Goal: Task Accomplishment & Management: Manage account settings

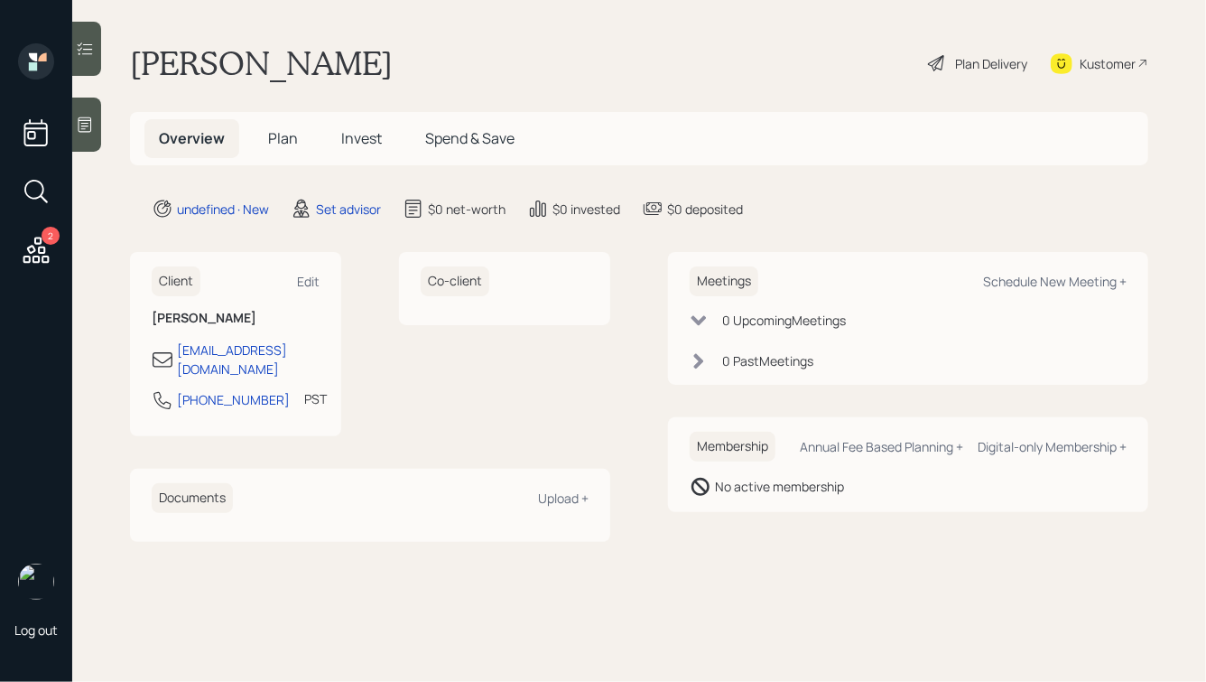
click at [95, 121] on div at bounding box center [86, 125] width 29 height 54
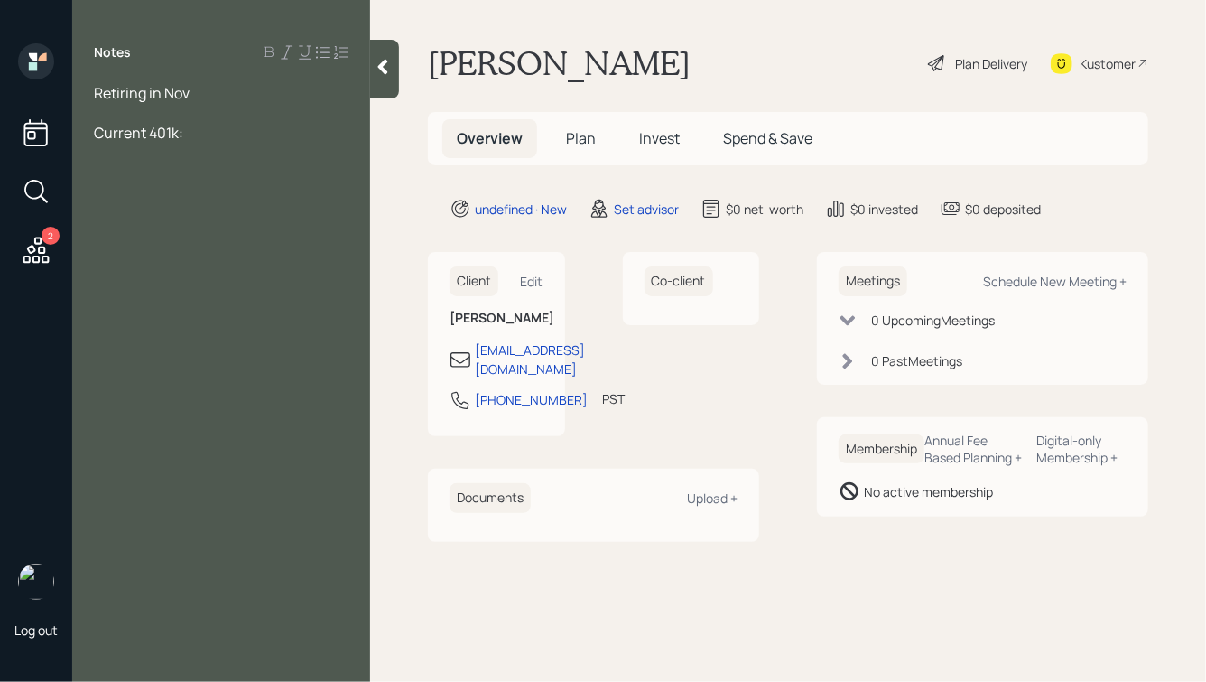
click at [200, 98] on div "Retiring in Nov" at bounding box center [221, 93] width 255 height 20
click at [98, 91] on span "Retiring in Nov" at bounding box center [142, 93] width 96 height 20
click at [178, 172] on div at bounding box center [221, 173] width 255 height 20
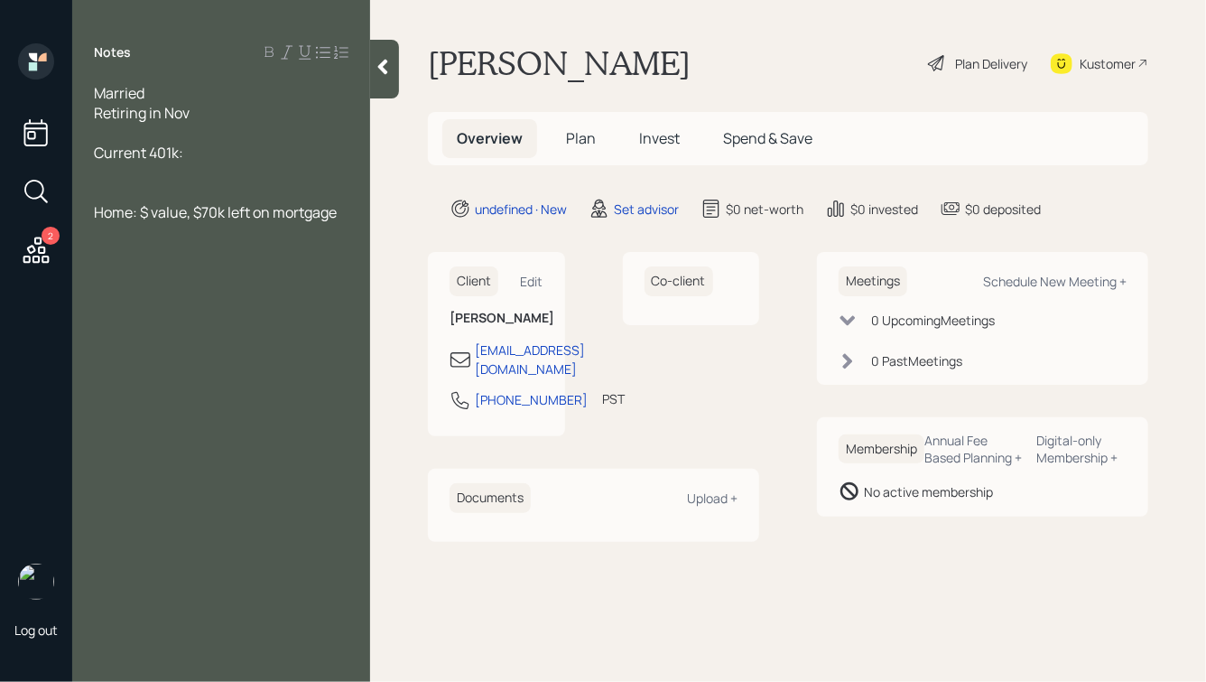
click at [168, 89] on div "Married" at bounding box center [221, 93] width 255 height 20
click at [95, 113] on span "Retiring in Nov" at bounding box center [142, 113] width 96 height 20
click at [234, 113] on div "He's retiring in Nov" at bounding box center [221, 113] width 255 height 20
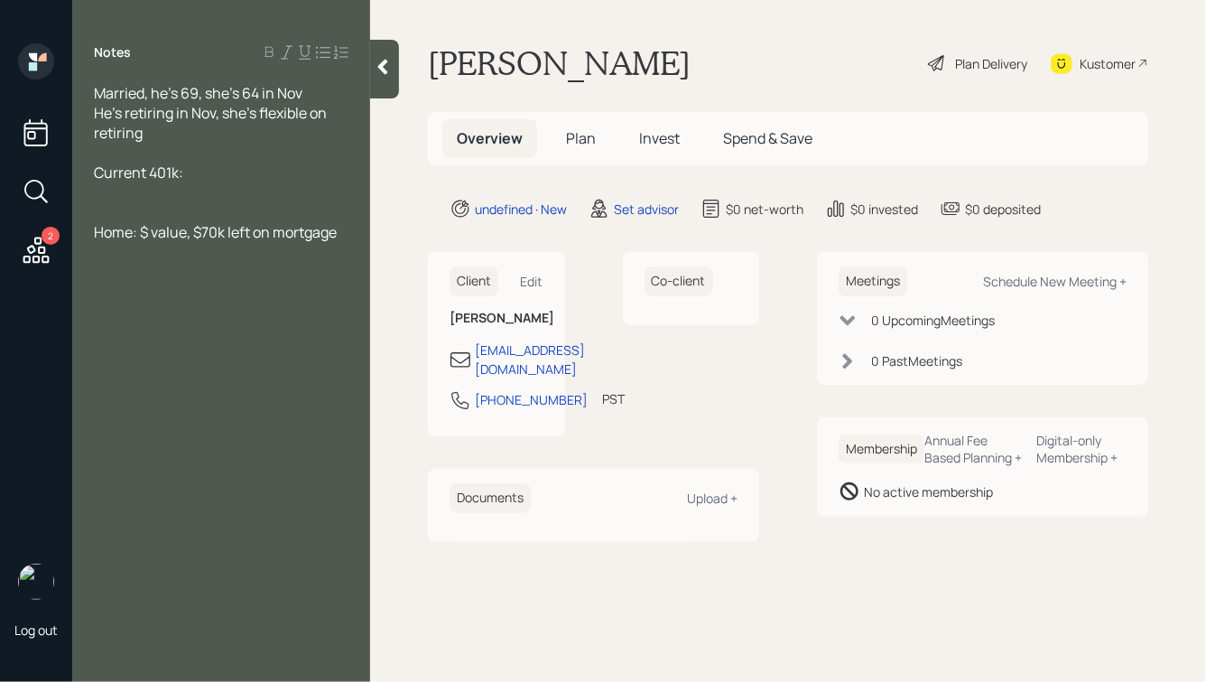
click at [175, 158] on div at bounding box center [221, 153] width 255 height 20
click at [167, 175] on div "His SS:" at bounding box center [221, 173] width 255 height 20
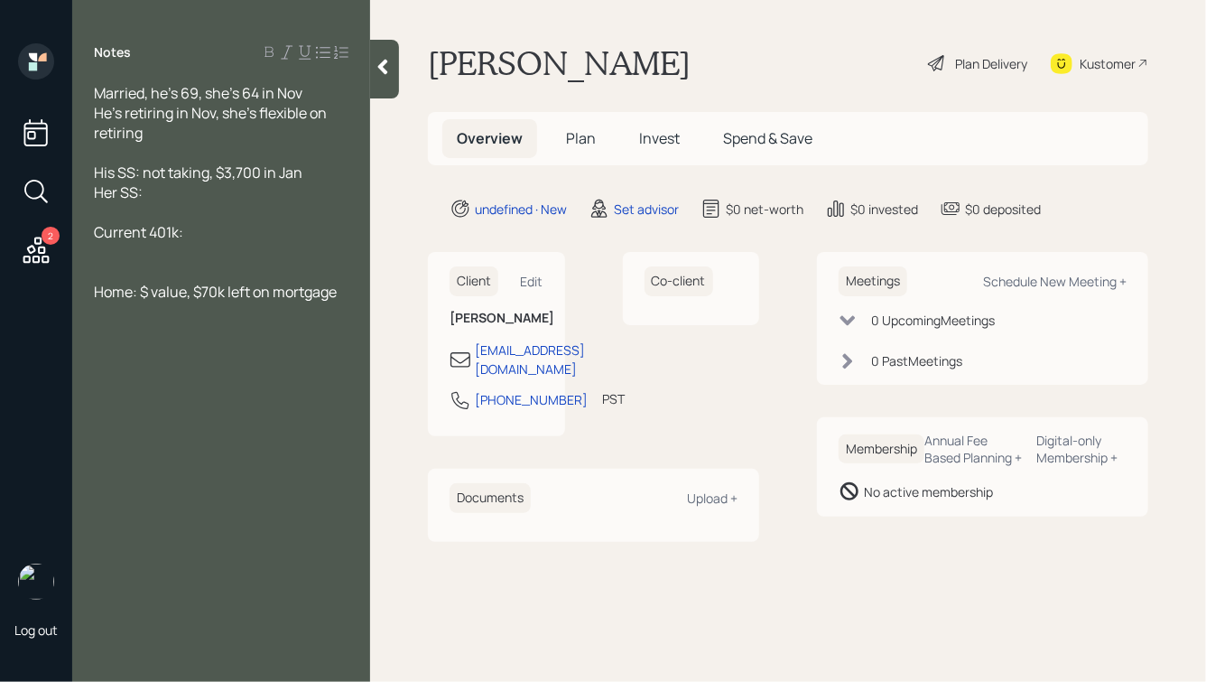
click at [276, 198] on div "Her SS:" at bounding box center [221, 192] width 255 height 20
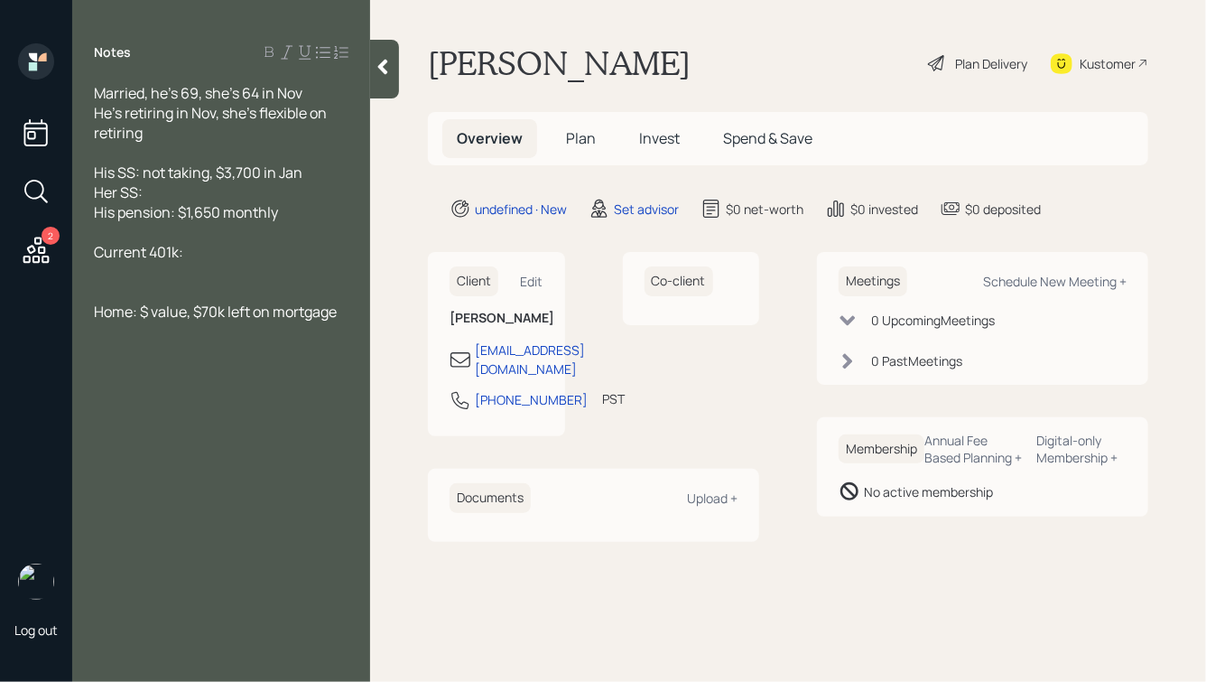
click at [203, 256] on div "Current 401k:" at bounding box center [221, 252] width 255 height 20
click at [175, 133] on div "He's retiring in Nov, she's flexible on retiring" at bounding box center [221, 123] width 255 height 40
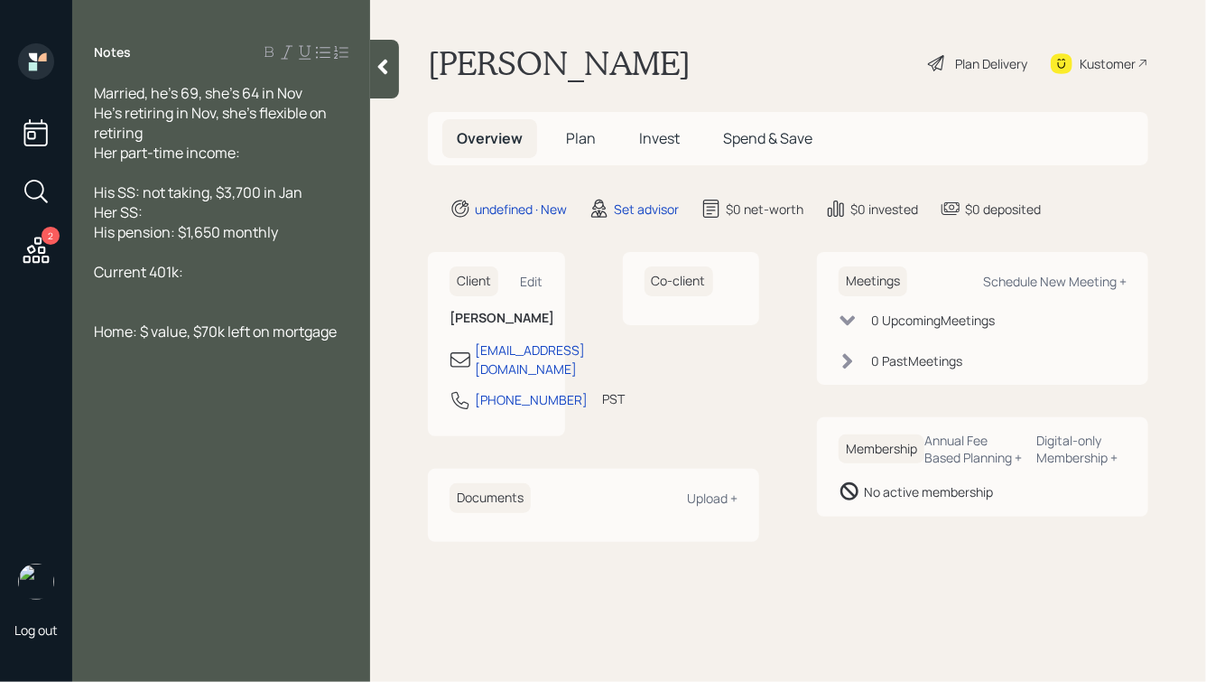
click at [170, 216] on div "Her SS:" at bounding box center [221, 212] width 255 height 20
click at [263, 155] on div "Her part-time income:" at bounding box center [221, 153] width 255 height 20
click at [210, 218] on div "Her SS:" at bounding box center [221, 212] width 255 height 20
click at [223, 278] on div "Current 401k:" at bounding box center [221, 272] width 255 height 20
click at [164, 217] on div "Her SS:" at bounding box center [221, 212] width 255 height 20
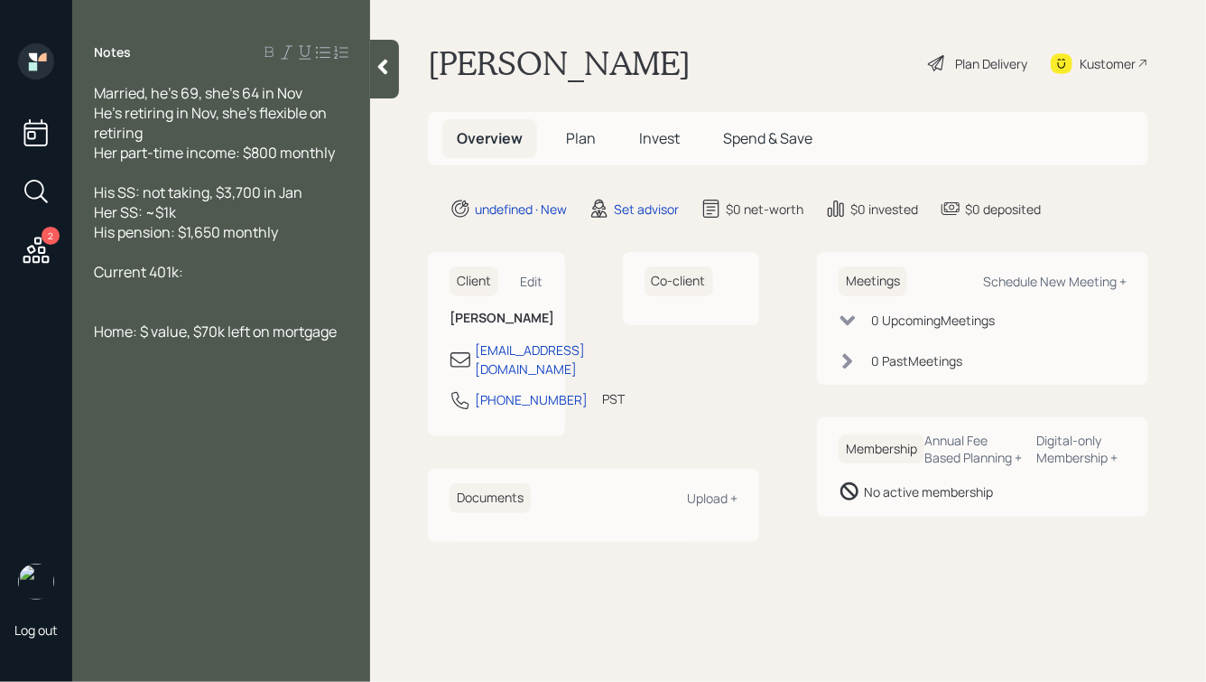
click at [204, 270] on div "Current 401k:" at bounding box center [221, 272] width 255 height 20
click at [148, 256] on div at bounding box center [221, 252] width 255 height 20
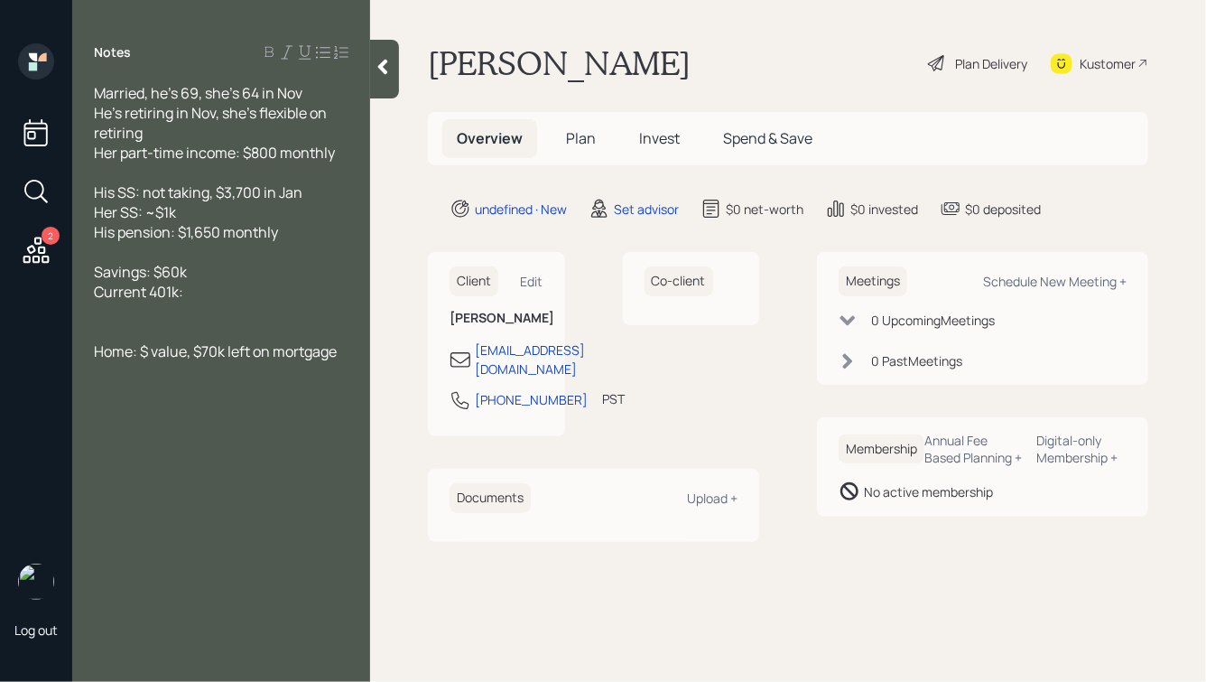
click at [145, 271] on span "Savings: $60k" at bounding box center [140, 272] width 93 height 20
click at [189, 289] on div "Current 401k:" at bounding box center [221, 292] width 255 height 20
click at [143, 315] on div at bounding box center [221, 312] width 255 height 20
click at [213, 292] on div "Current 401k:" at bounding box center [221, 292] width 255 height 20
click at [172, 312] on div at bounding box center [221, 312] width 255 height 20
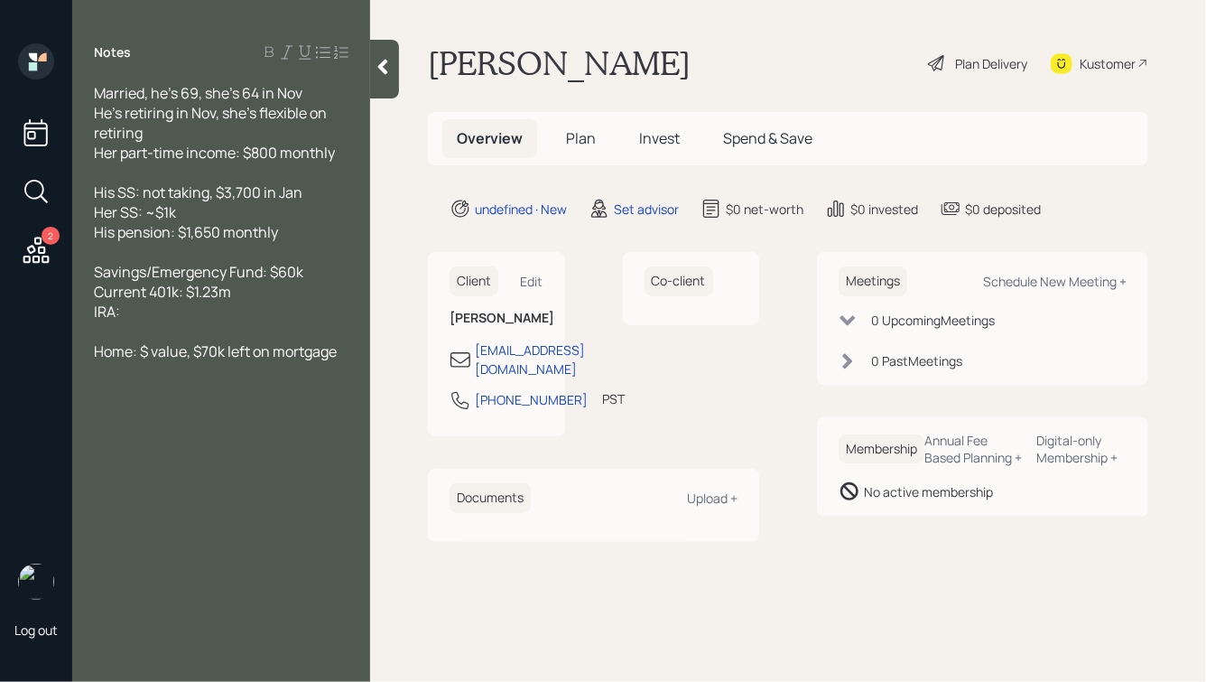
click at [94, 314] on span "IRA:" at bounding box center [107, 312] width 26 height 20
click at [154, 313] on div "His IRA:" at bounding box center [221, 312] width 255 height 20
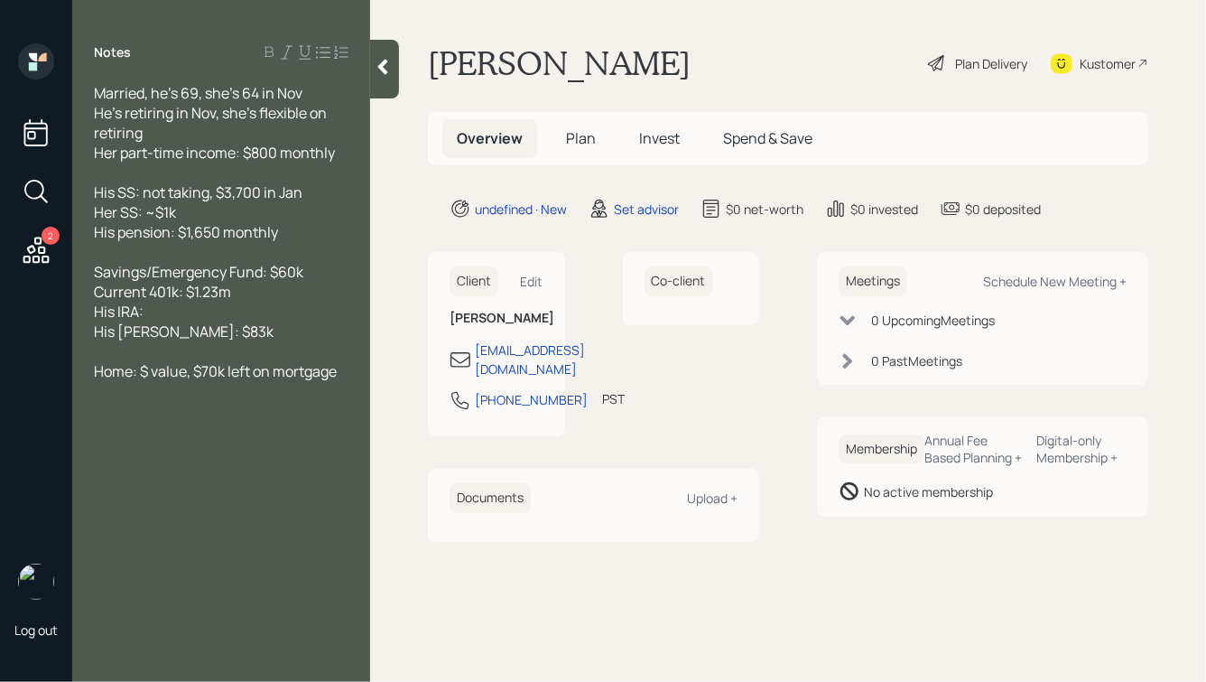
click at [178, 309] on div "His IRA:" at bounding box center [221, 312] width 255 height 20
click at [209, 337] on div "His [PERSON_NAME]: $83k" at bounding box center [221, 331] width 255 height 20
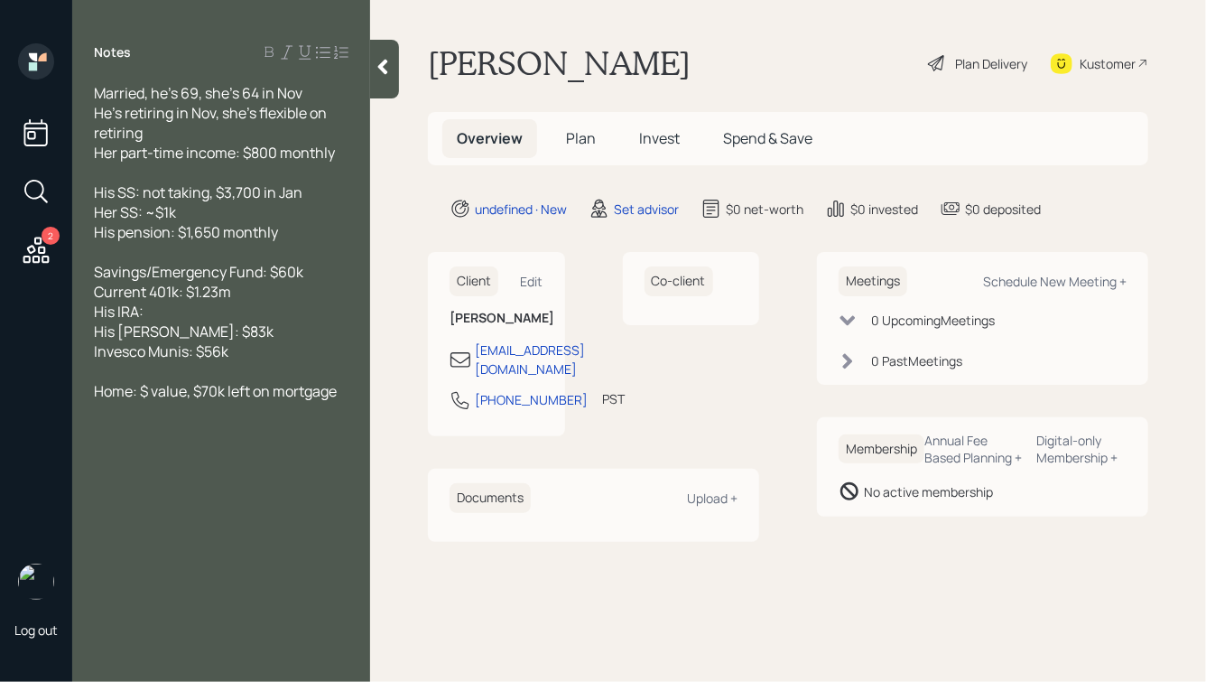
click at [180, 306] on div "His IRA:" at bounding box center [221, 312] width 255 height 20
click at [151, 334] on span "His [PERSON_NAME]: $83k" at bounding box center [184, 331] width 180 height 20
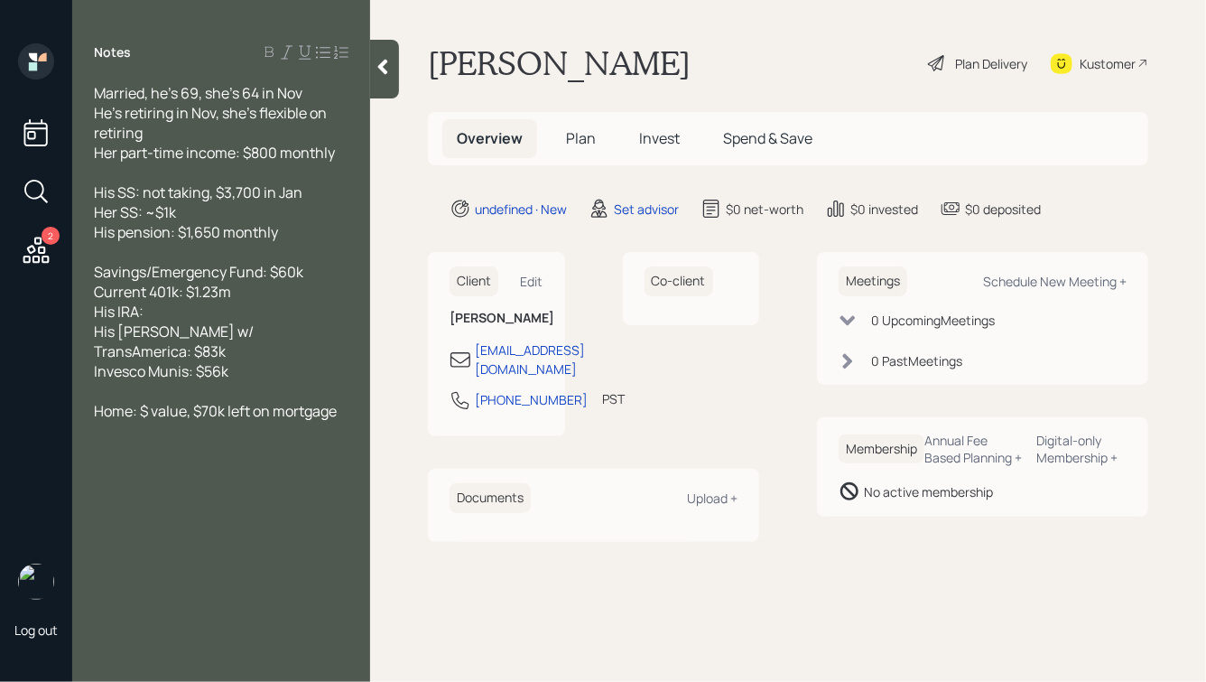
click at [165, 310] on div "His IRA:" at bounding box center [221, 312] width 255 height 20
click at [266, 361] on div "Invesco Munis: $56k" at bounding box center [221, 371] width 255 height 20
click at [142, 381] on span "Annuity: maturing in [DATE]" at bounding box center [187, 391] width 187 height 20
click at [154, 381] on span "Annuity: maturing in [DATE]" at bounding box center [187, 391] width 187 height 20
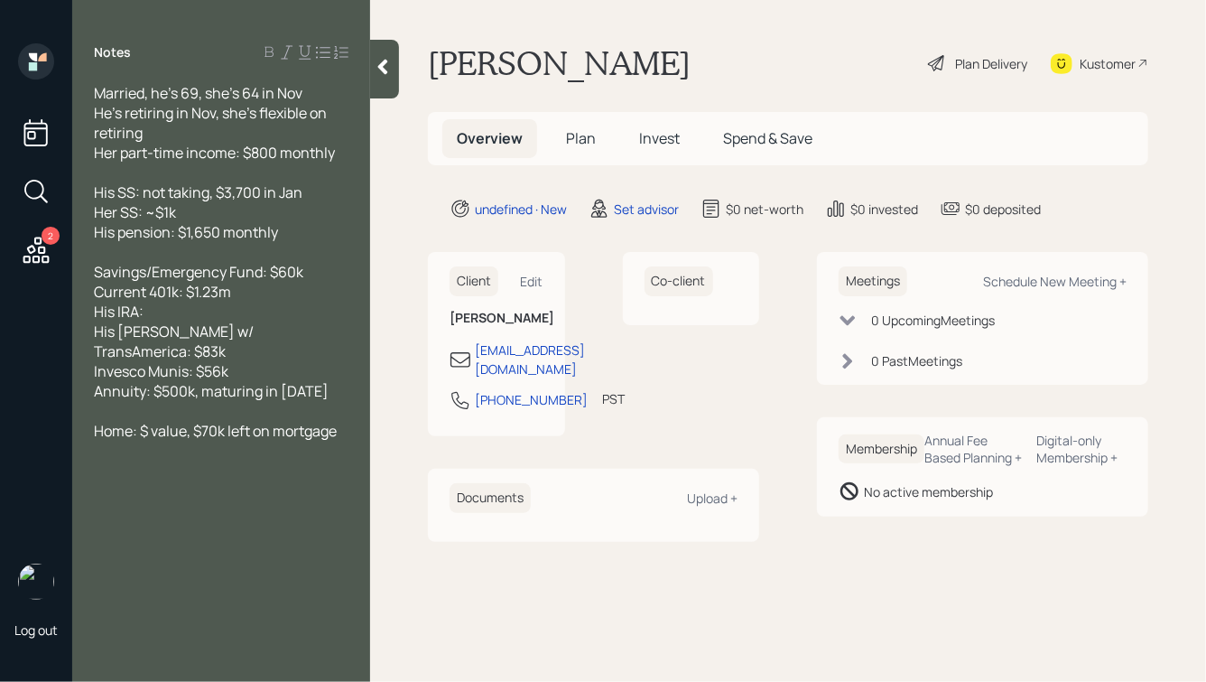
click at [144, 381] on span "Annuity: $500k, maturing in [DATE]" at bounding box center [211, 391] width 235 height 20
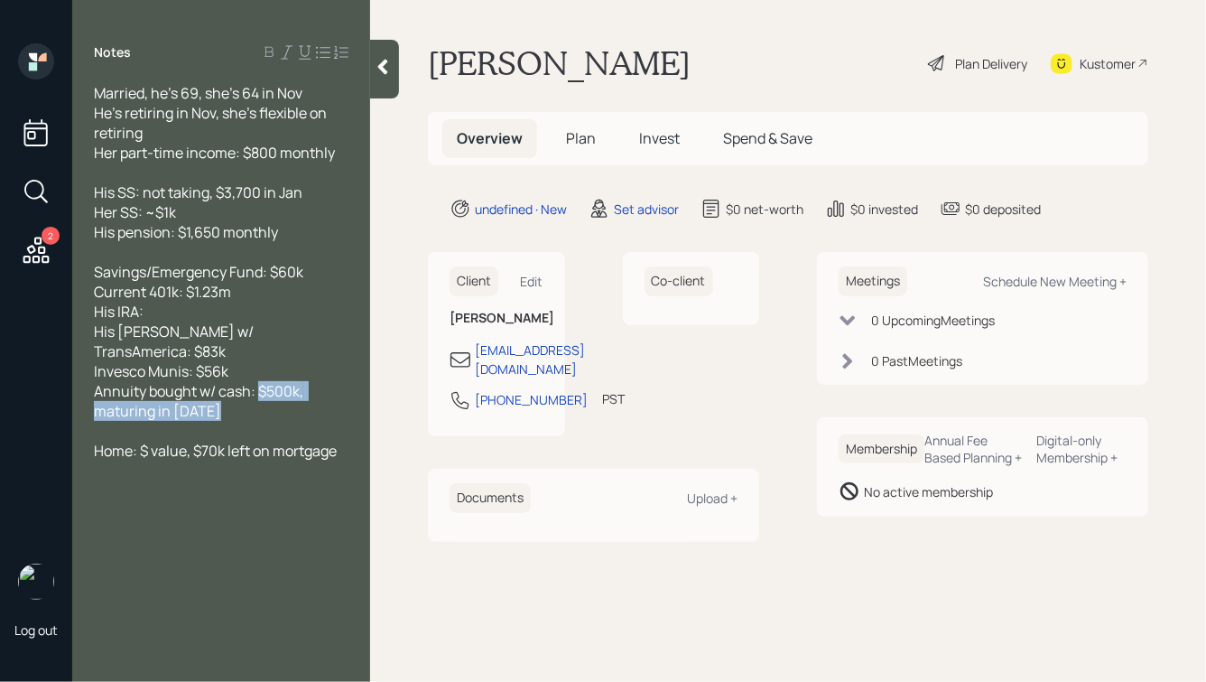
drag, startPoint x: 260, startPoint y: 372, endPoint x: 326, endPoint y: 423, distance: 83.1
click at [328, 423] on div "Married, he's 69, she's 64 in Nov He's retiring in Nov, she's flexible on retir…" at bounding box center [221, 271] width 255 height 377
click at [253, 399] on div "Annuity bought w/ cash: $500k, maturing in [DATE]" at bounding box center [221, 401] width 255 height 40
click at [172, 312] on div "His IRA:" at bounding box center [221, 312] width 255 height 20
drag, startPoint x: 156, startPoint y: 318, endPoint x: 109, endPoint y: 306, distance: 48.4
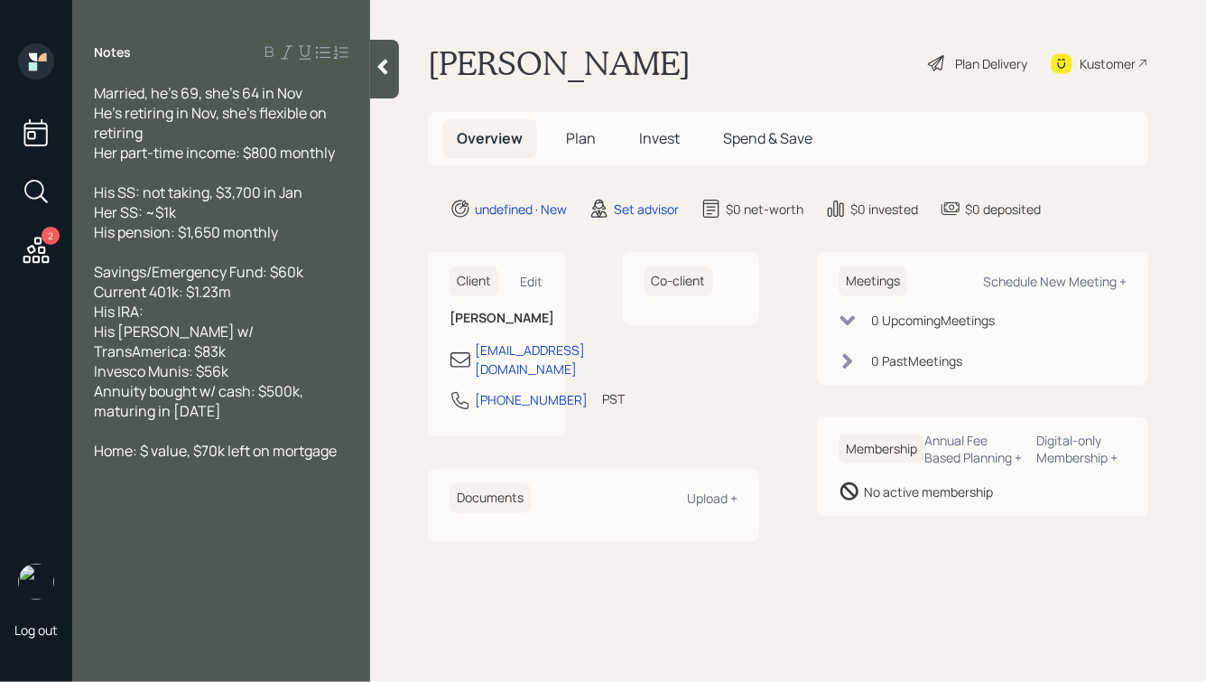
click at [111, 306] on div "His IRA:" at bounding box center [221, 312] width 255 height 20
click at [144, 308] on span "His IRA:" at bounding box center [119, 312] width 50 height 20
drag, startPoint x: 150, startPoint y: 312, endPoint x: 83, endPoint y: 315, distance: 66.9
click at [83, 315] on div "Married, he's 69, she's 64 in Nov He's retiring in Nov, she's flexible on retir…" at bounding box center [221, 271] width 298 height 377
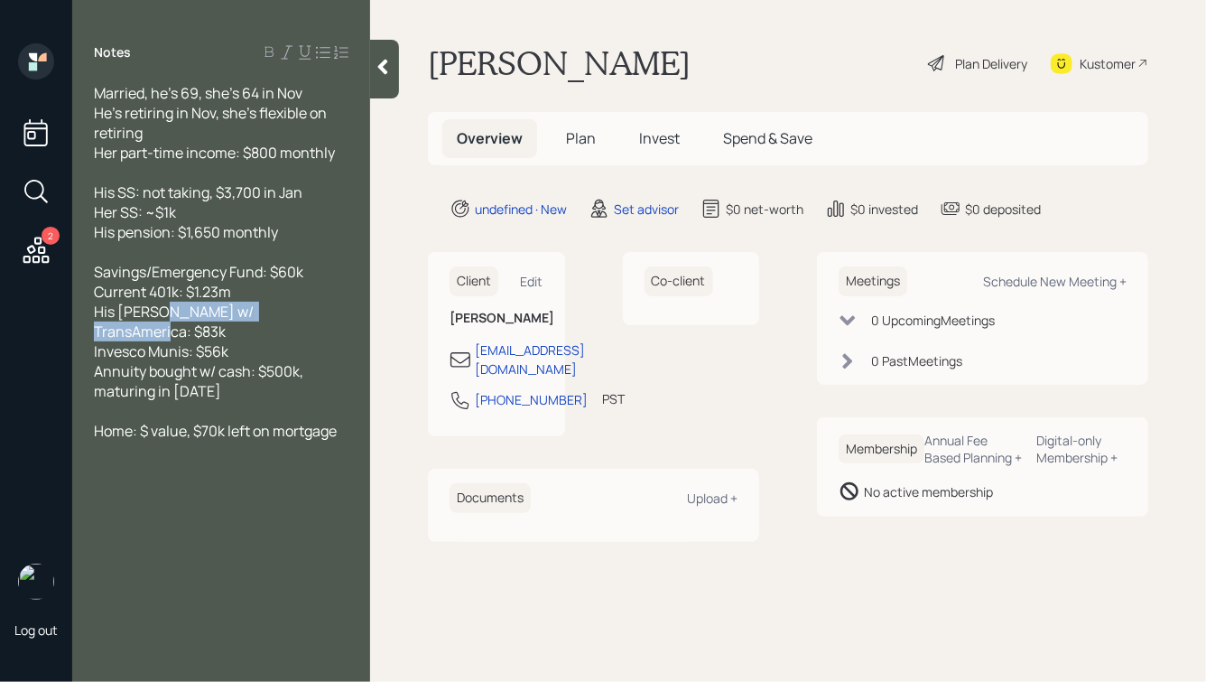
drag, startPoint x: 309, startPoint y: 313, endPoint x: 155, endPoint y: 313, distance: 153.5
click at [156, 313] on div "His [PERSON_NAME] w/ TransAmerica: $83k" at bounding box center [221, 322] width 255 height 40
click at [155, 313] on span "His [PERSON_NAME] w/ TransAmerica: $83k" at bounding box center [175, 322] width 163 height 40
click at [188, 317] on span "His [PERSON_NAME] w/ TransAmerica: $83k" at bounding box center [175, 322] width 163 height 40
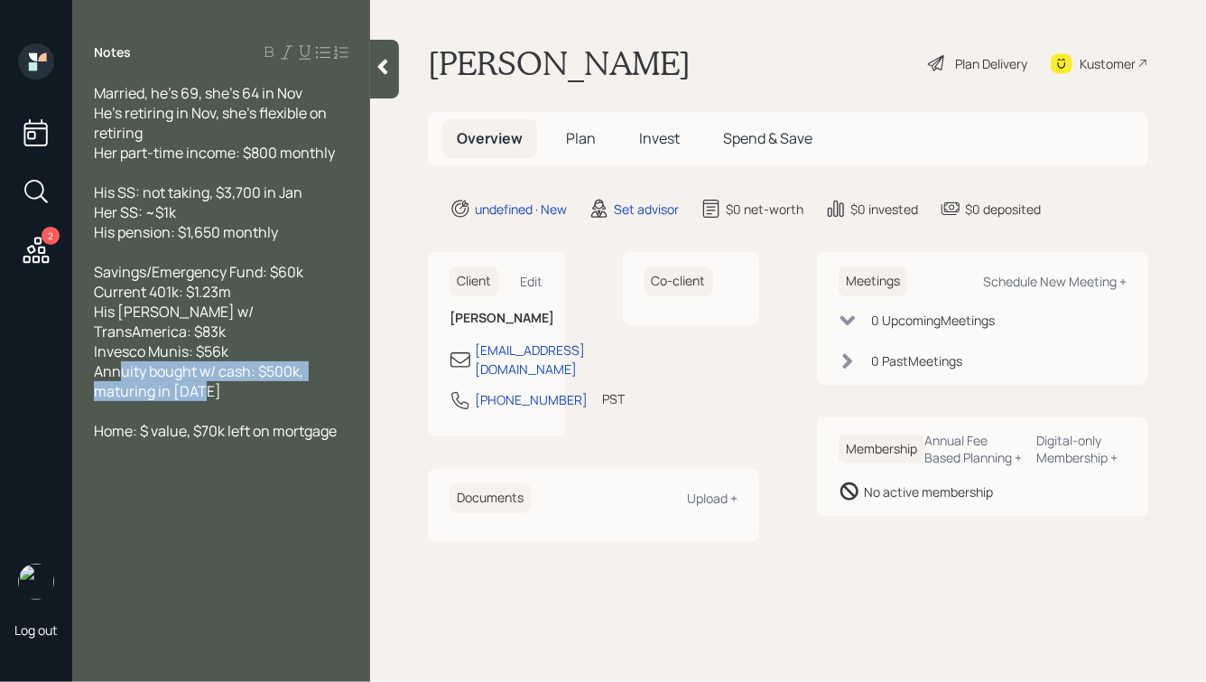
drag, startPoint x: 230, startPoint y: 376, endPoint x: 107, endPoint y: 346, distance: 127.2
click at [107, 361] on div "Annuity bought w/ cash: $500k, maturing in [DATE]" at bounding box center [221, 381] width 255 height 40
click at [182, 361] on span "Annuity bought w/ cash: $500k, maturing in [DATE]" at bounding box center [200, 381] width 212 height 40
click at [222, 376] on div "Annuity bought w/ cash: $500k, maturing in [DATE]" at bounding box center [221, 381] width 255 height 40
click at [151, 421] on span "Home: $ value, $70k left on mortgage" at bounding box center [215, 431] width 243 height 20
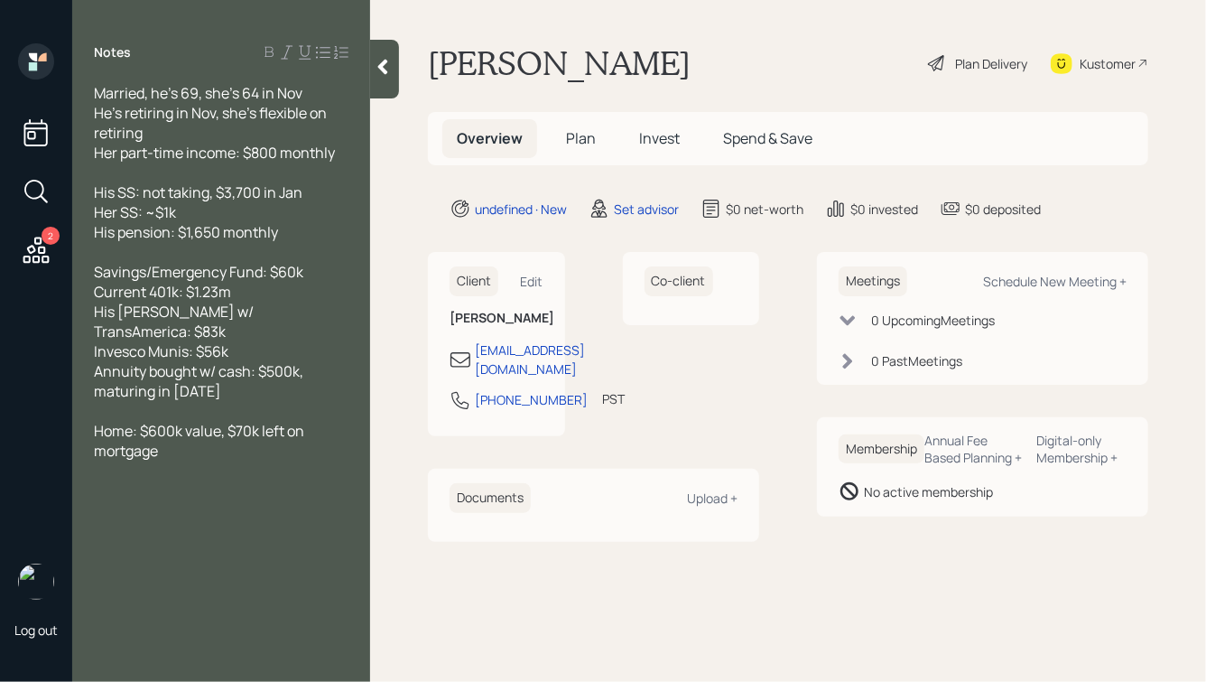
click at [144, 421] on span "Home: $600k value, $70k left on mortgage" at bounding box center [200, 441] width 213 height 40
click at [200, 433] on div "Home: ~$600k value, $70k left on mortgage" at bounding box center [221, 441] width 255 height 40
click at [382, 70] on icon at bounding box center [383, 67] width 10 height 15
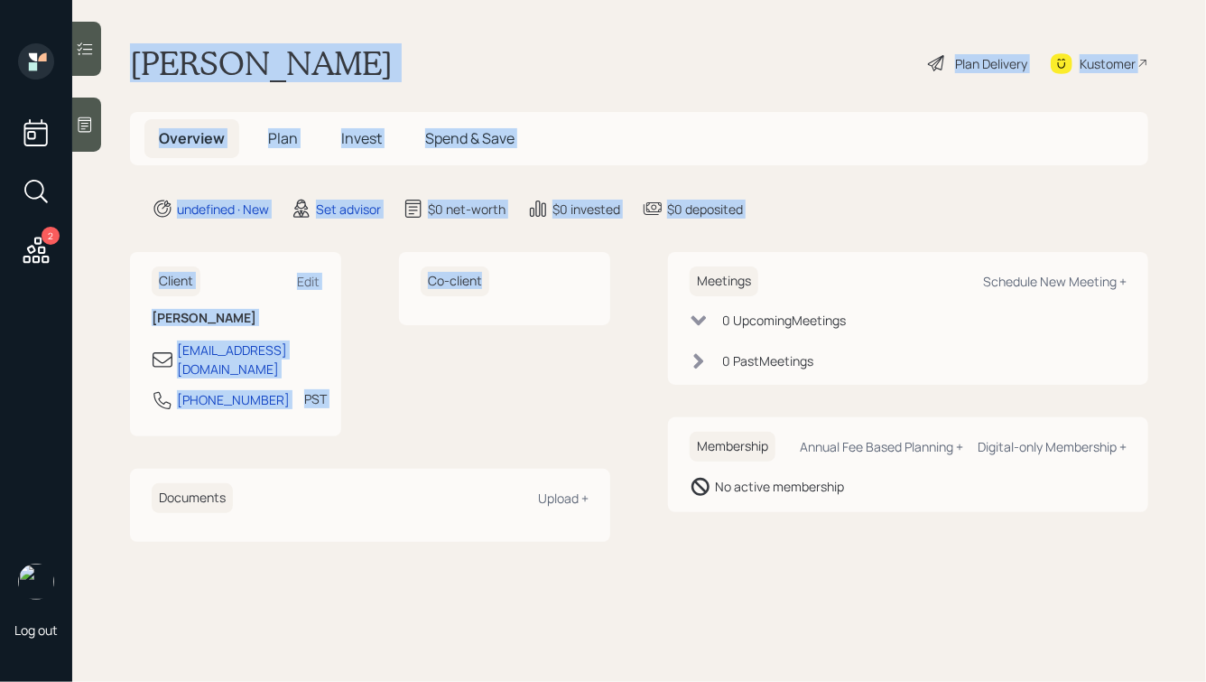
drag, startPoint x: 131, startPoint y: 60, endPoint x: 569, endPoint y: 411, distance: 560.8
click at [563, 407] on main "[PERSON_NAME] Plan Delivery Kustomer Overview Plan Invest Spend & Save undefine…" at bounding box center [639, 341] width 1134 height 682
click at [606, 418] on div "Co-client" at bounding box center [504, 344] width 211 height 184
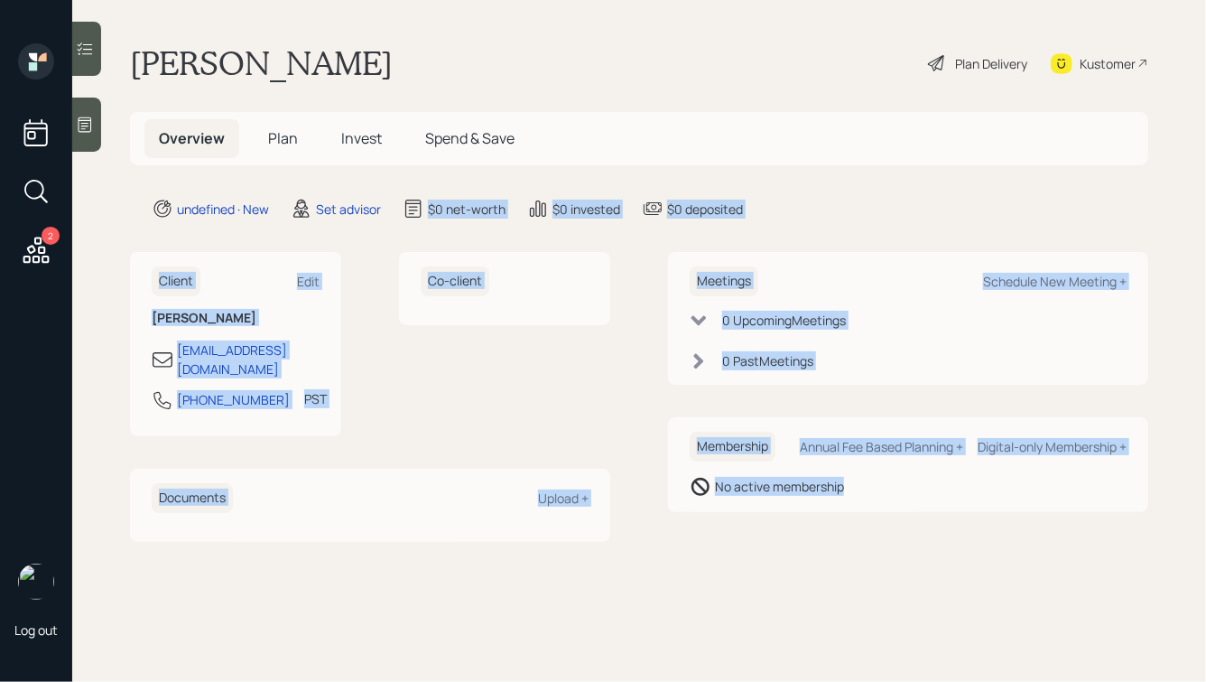
drag, startPoint x: 941, startPoint y: 526, endPoint x: 310, endPoint y: 91, distance: 766.2
click at [314, 97] on main "[PERSON_NAME] Plan Delivery Kustomer Overview Plan Invest Spend & Save undefine…" at bounding box center [639, 341] width 1134 height 682
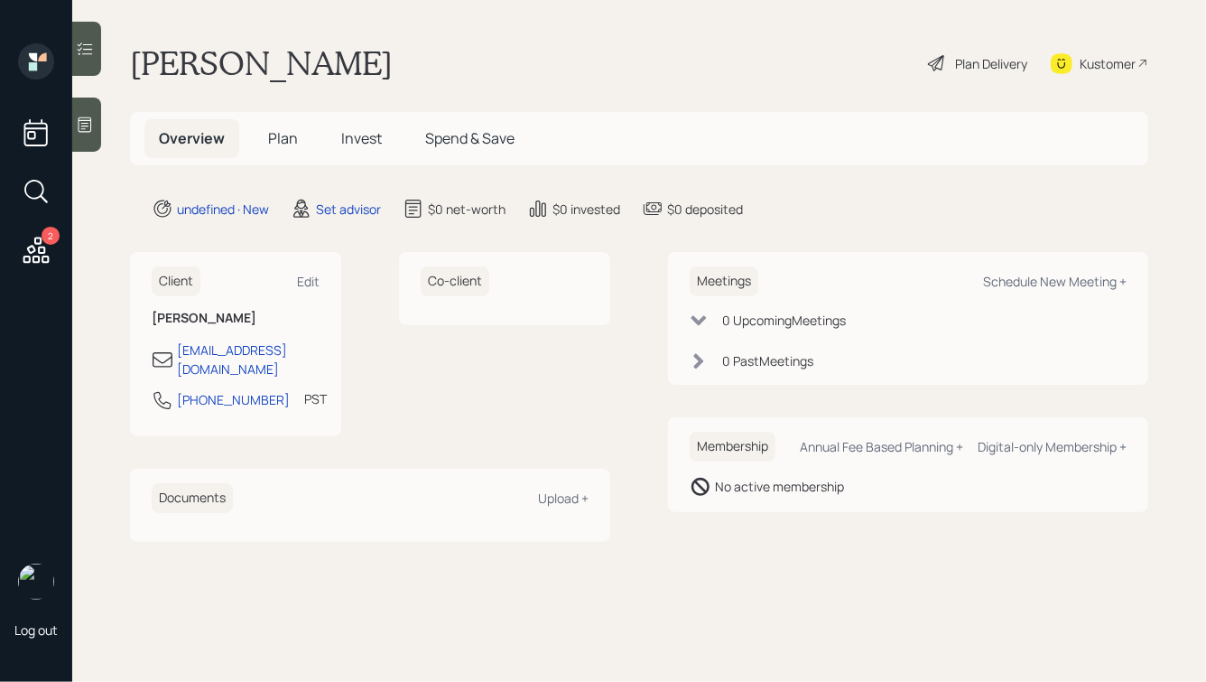
click at [280, 83] on main "[PERSON_NAME] Plan Delivery Kustomer Overview Plan Invest Spend & Save undefine…" at bounding box center [639, 341] width 1134 height 682
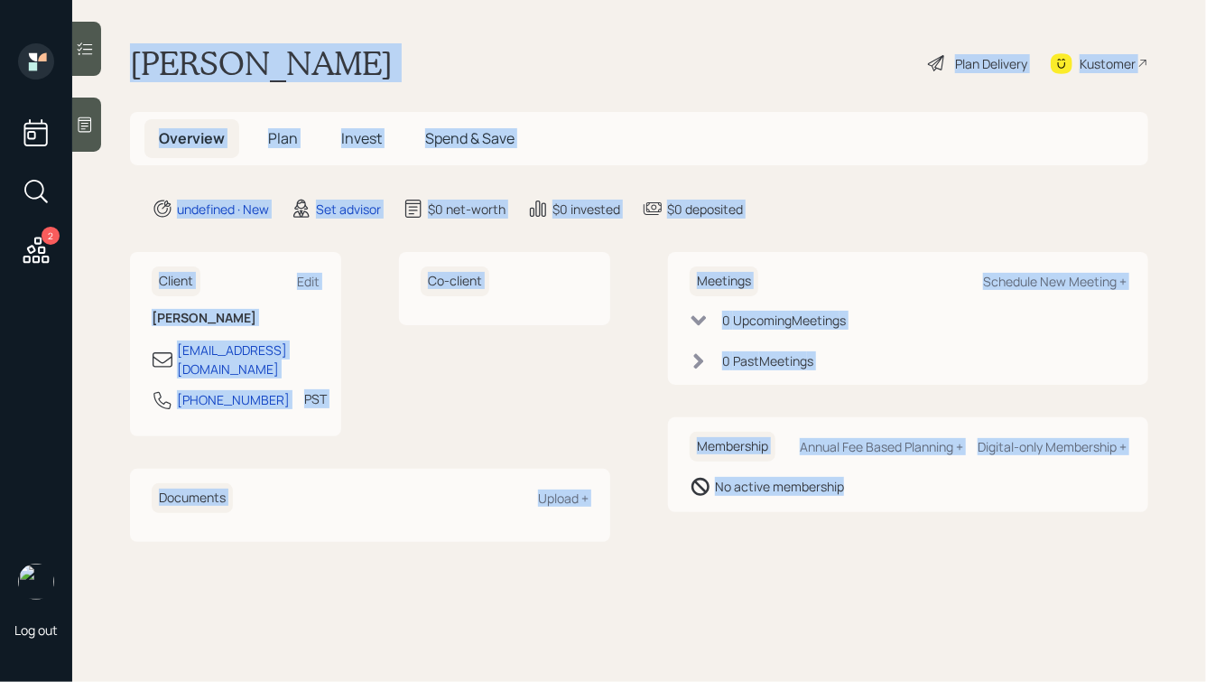
drag, startPoint x: 134, startPoint y: 60, endPoint x: 792, endPoint y: 518, distance: 802.3
click at [793, 519] on main "[PERSON_NAME] Plan Delivery Kustomer Overview Plan Invest Spend & Save undefine…" at bounding box center [639, 341] width 1134 height 682
click at [792, 518] on div "Meetings Schedule New Meeting + 0 Upcoming Meeting s 0 Past Meeting s Membershi…" at bounding box center [908, 396] width 480 height 289
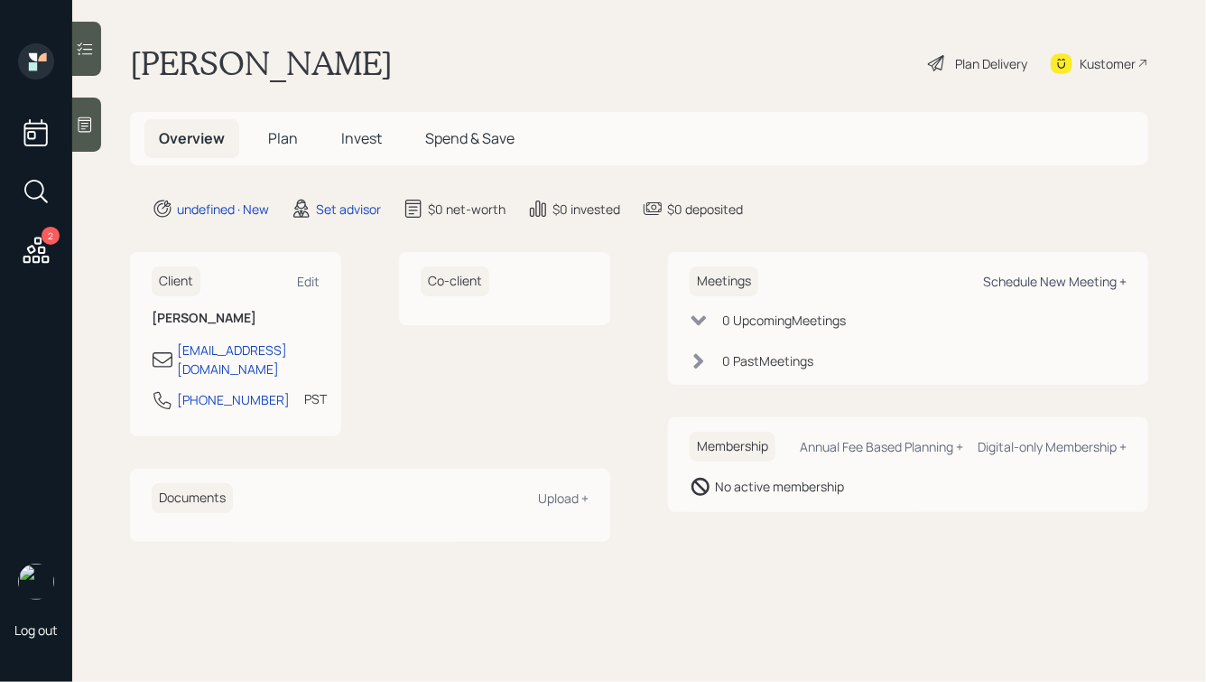
click at [1025, 286] on div "Schedule New Meeting +" at bounding box center [1055, 281] width 144 height 17
select select "round-[PERSON_NAME]"
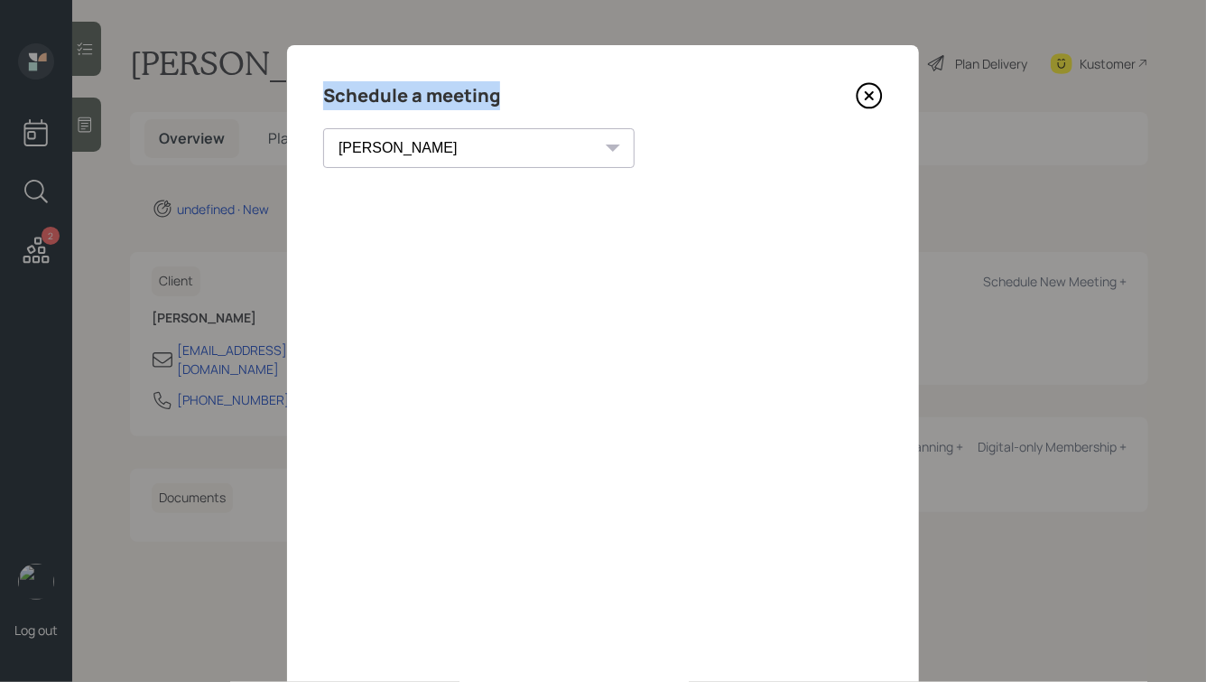
drag, startPoint x: 501, startPoint y: 96, endPoint x: 287, endPoint y: 96, distance: 214.0
click at [287, 96] on div "Schedule a meeting [PERSON_NAME] [PERSON_NAME] [PERSON_NAME] [PERSON_NAME] [PER…" at bounding box center [603, 406] width 632 height 722
click at [450, 95] on h4 "Schedule a meeting" at bounding box center [411, 95] width 177 height 29
click at [871, 99] on icon at bounding box center [869, 95] width 27 height 27
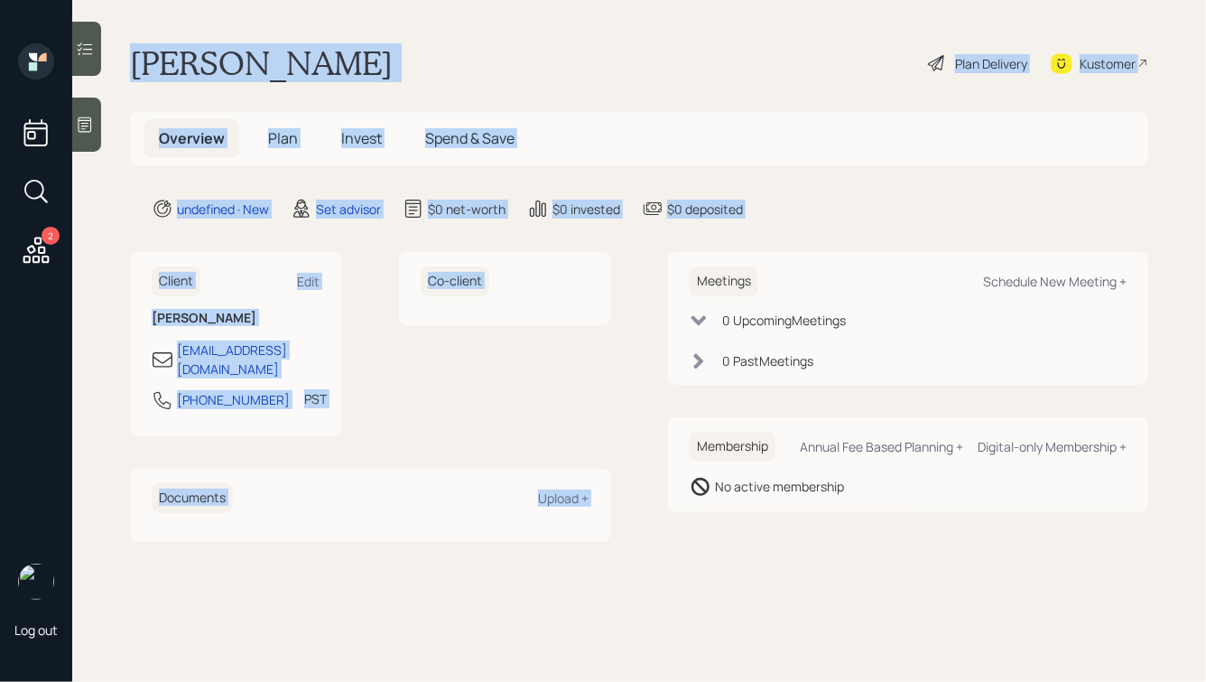
drag, startPoint x: 752, startPoint y: 219, endPoint x: 425, endPoint y: 30, distance: 377.9
click at [425, 30] on main "[PERSON_NAME] Plan Delivery Kustomer Overview Plan Invest Spend & Save undefine…" at bounding box center [639, 341] width 1134 height 682
click at [411, 55] on div "[PERSON_NAME] Plan Delivery Kustomer" at bounding box center [639, 63] width 1019 height 40
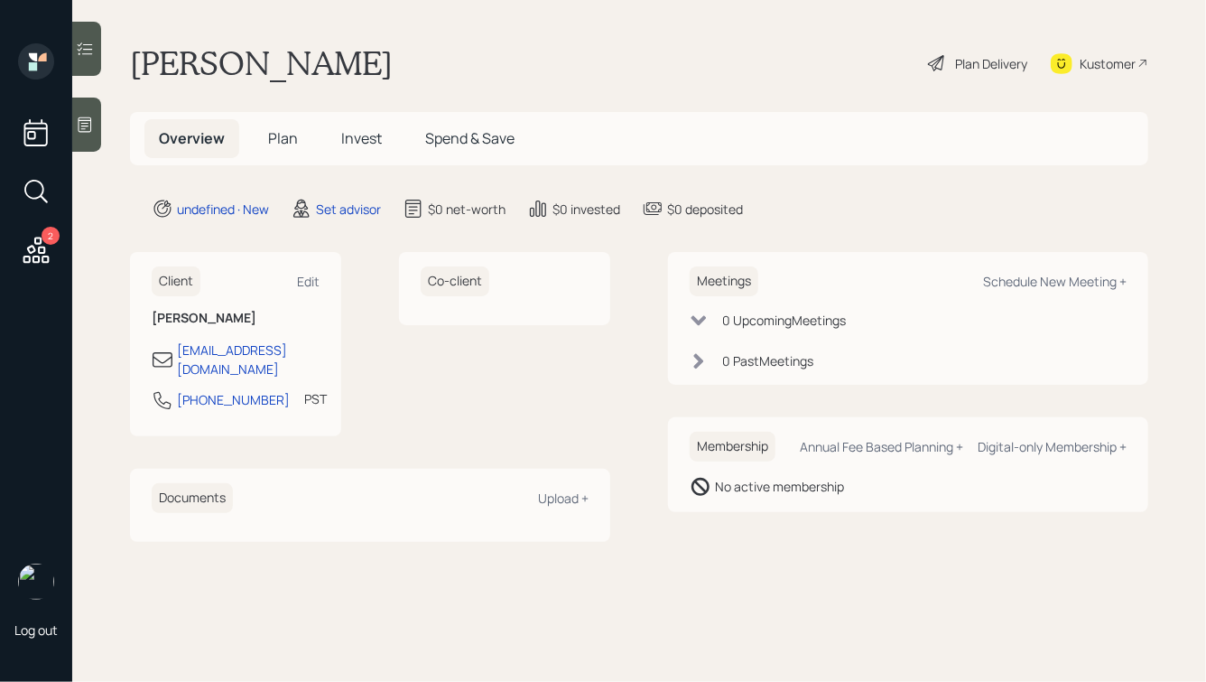
click at [88, 133] on icon at bounding box center [85, 125] width 18 height 18
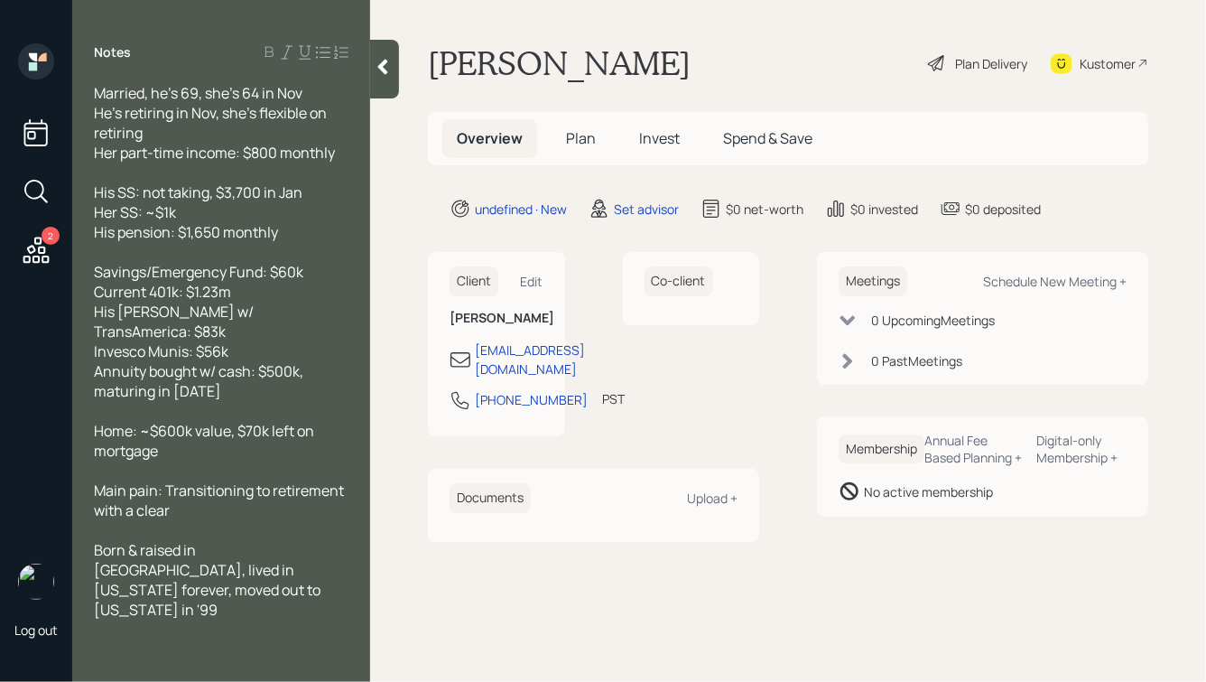
click at [385, 73] on icon at bounding box center [383, 67] width 10 height 15
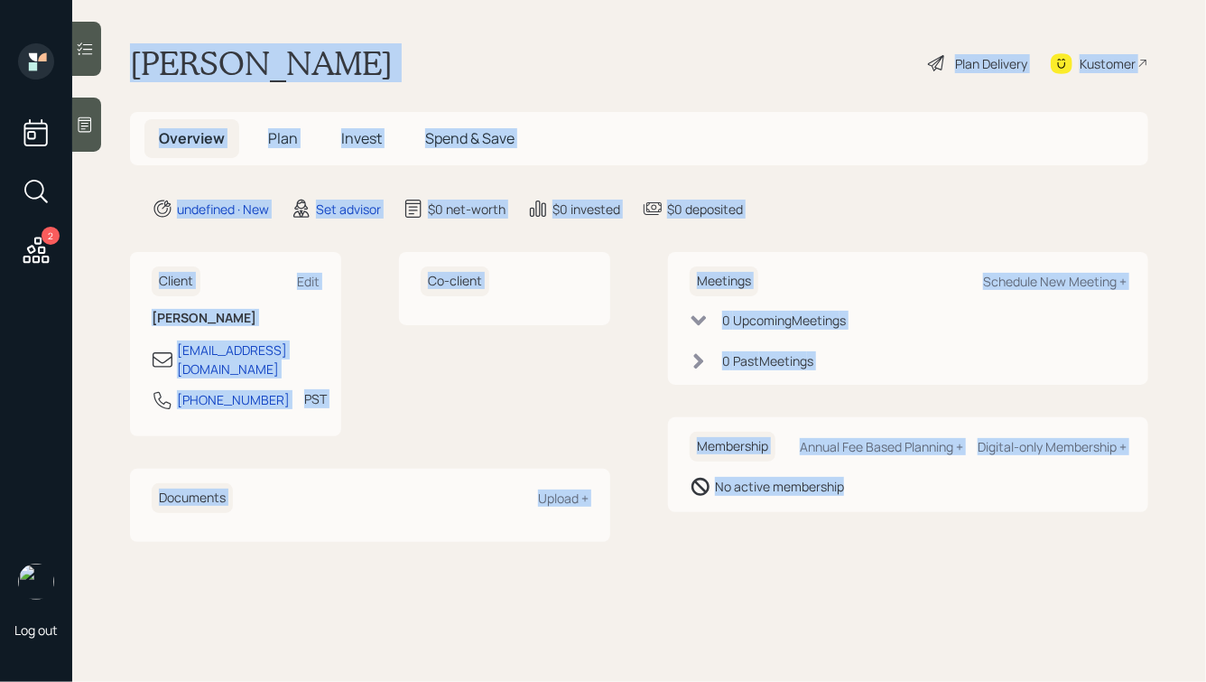
drag, startPoint x: 134, startPoint y: 60, endPoint x: 889, endPoint y: 559, distance: 905.3
click at [889, 559] on main "[PERSON_NAME] Plan Delivery Kustomer Overview Plan Invest Spend & Save undefine…" at bounding box center [639, 341] width 1134 height 682
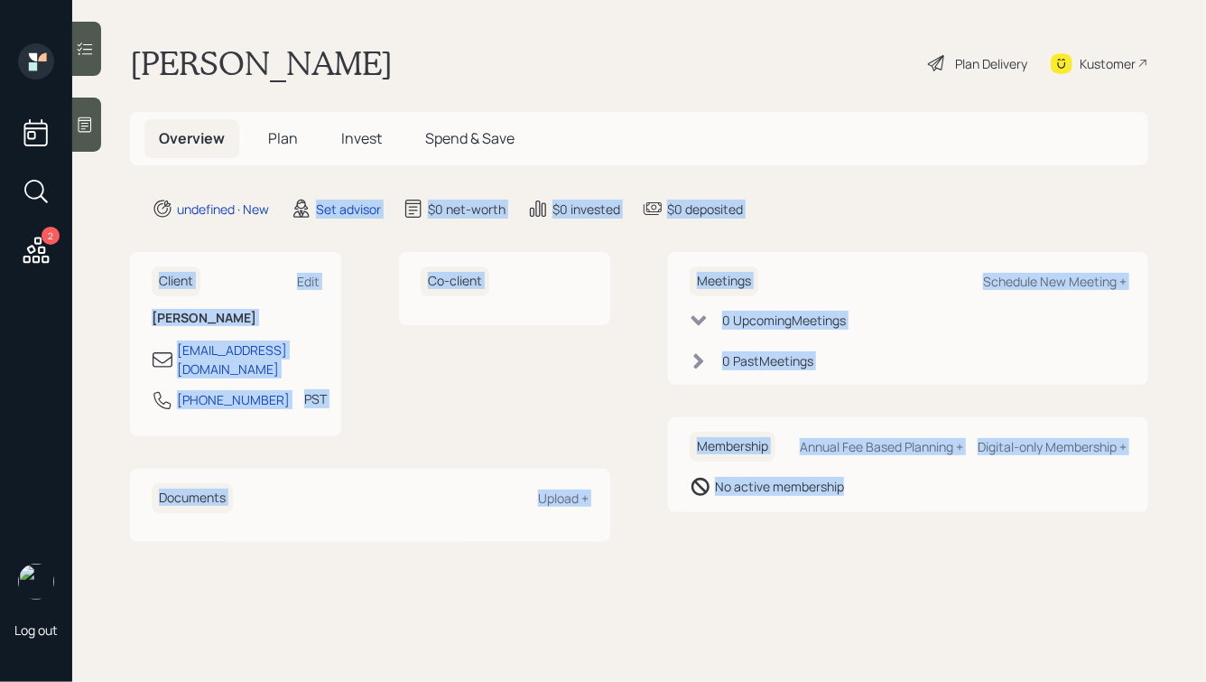
drag, startPoint x: 944, startPoint y: 557, endPoint x: 316, endPoint y: 107, distance: 772.6
click at [316, 107] on main "[PERSON_NAME] Plan Delivery Kustomer Overview Plan Invest Spend & Save undefine…" at bounding box center [639, 341] width 1134 height 682
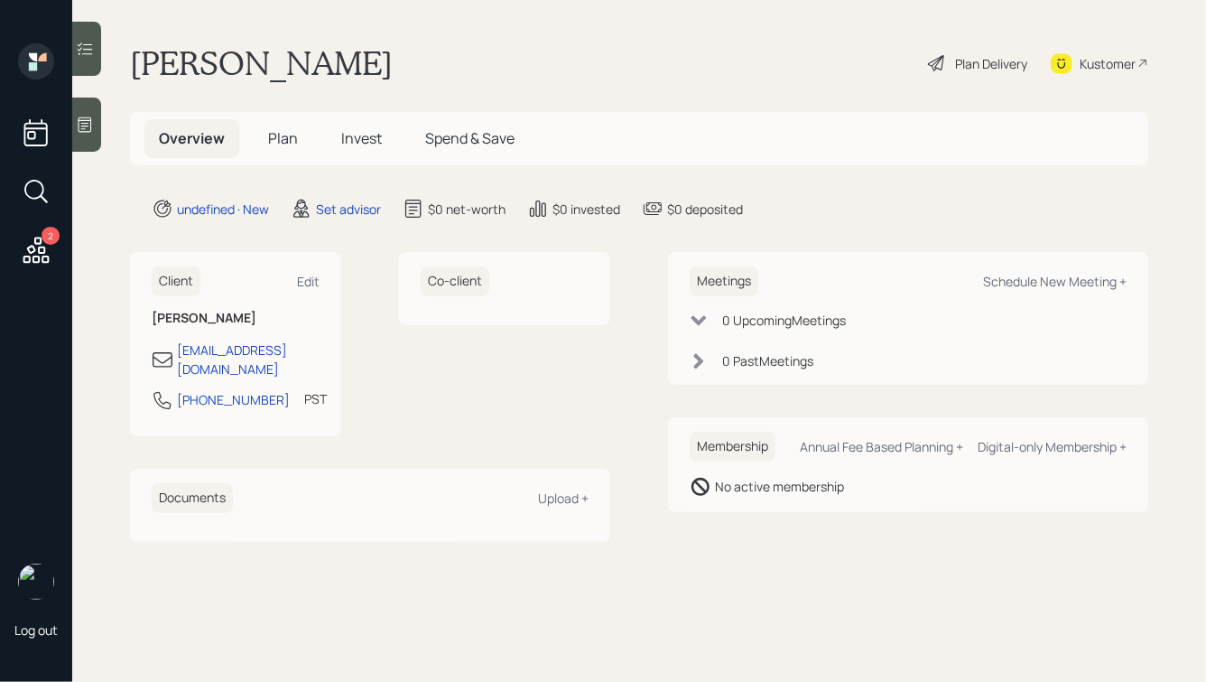
click at [207, 42] on main "[PERSON_NAME] Plan Delivery Kustomer Overview Plan Invest Spend & Save undefine…" at bounding box center [639, 341] width 1134 height 682
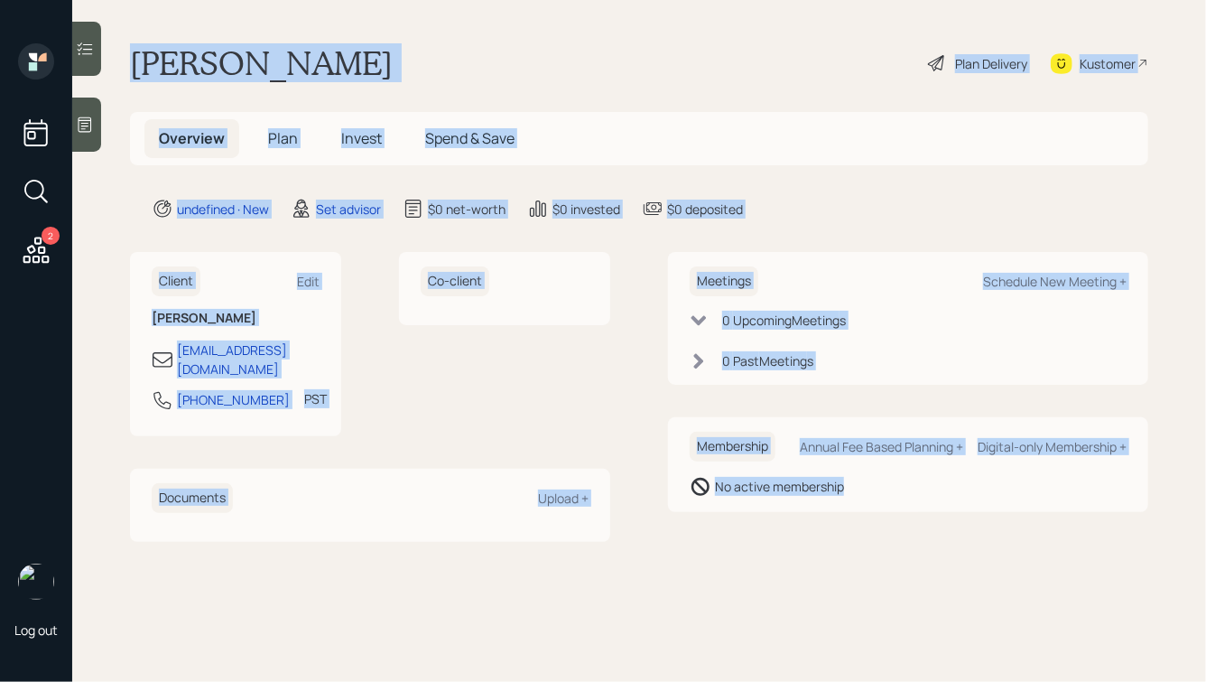
drag, startPoint x: 133, startPoint y: 53, endPoint x: 1009, endPoint y: 519, distance: 992.1
click at [1009, 519] on main "[PERSON_NAME] Plan Delivery Kustomer Overview Plan Invest Spend & Save undefine…" at bounding box center [639, 341] width 1134 height 682
click at [858, 474] on div "Membership Annual Fee Based Planning + Digital-only Membership + No active memb…" at bounding box center [908, 464] width 480 height 95
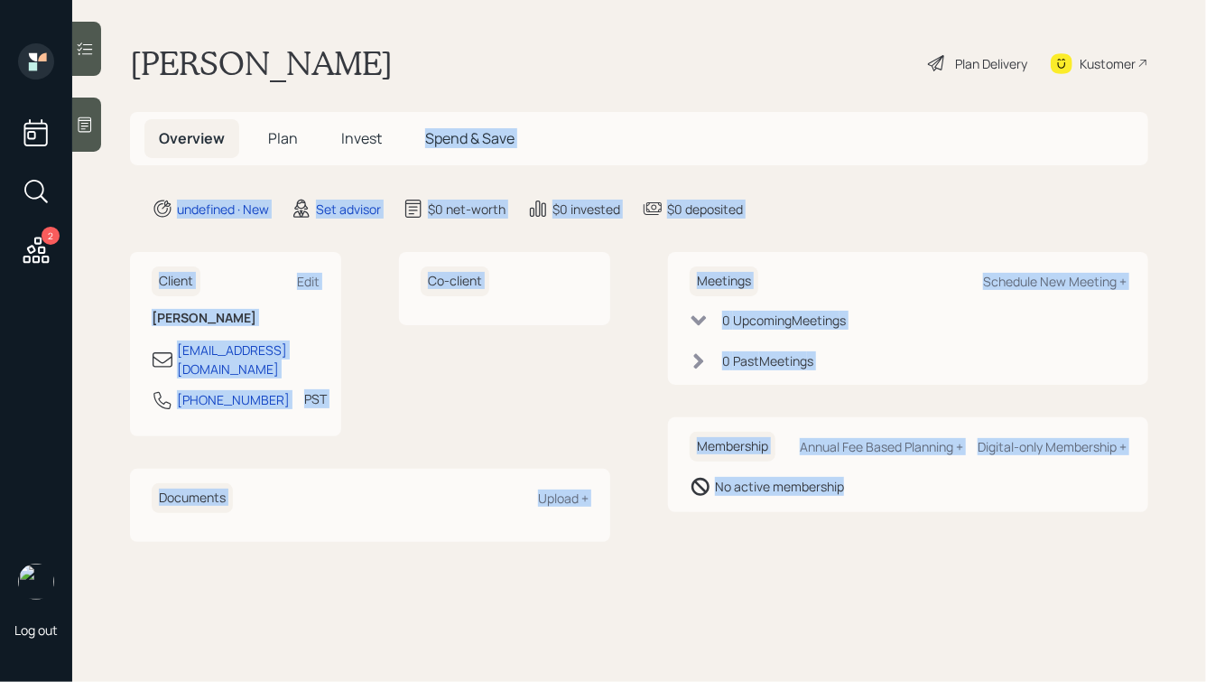
drag, startPoint x: 861, startPoint y: 493, endPoint x: 425, endPoint y: 92, distance: 591.7
click at [425, 92] on main "[PERSON_NAME] Plan Delivery Kustomer Overview Plan Invest Spend & Save undefine…" at bounding box center [639, 341] width 1134 height 682
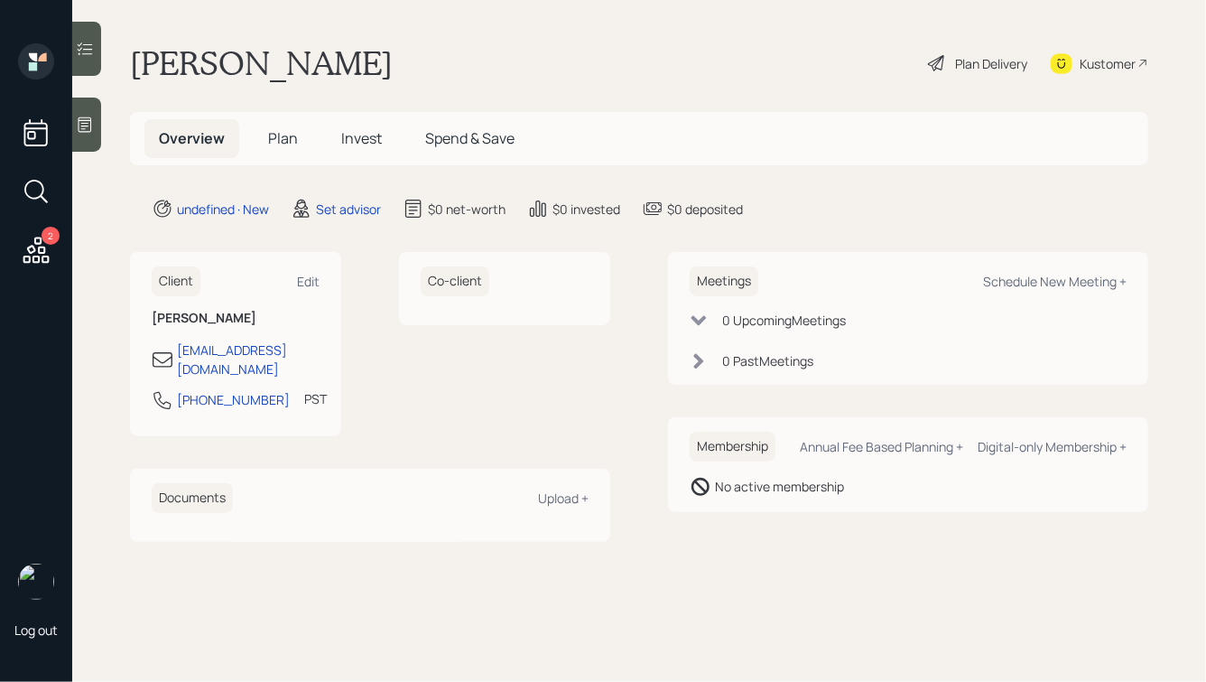
click at [319, 58] on div "[PERSON_NAME] Plan Delivery Kustomer" at bounding box center [639, 63] width 1019 height 40
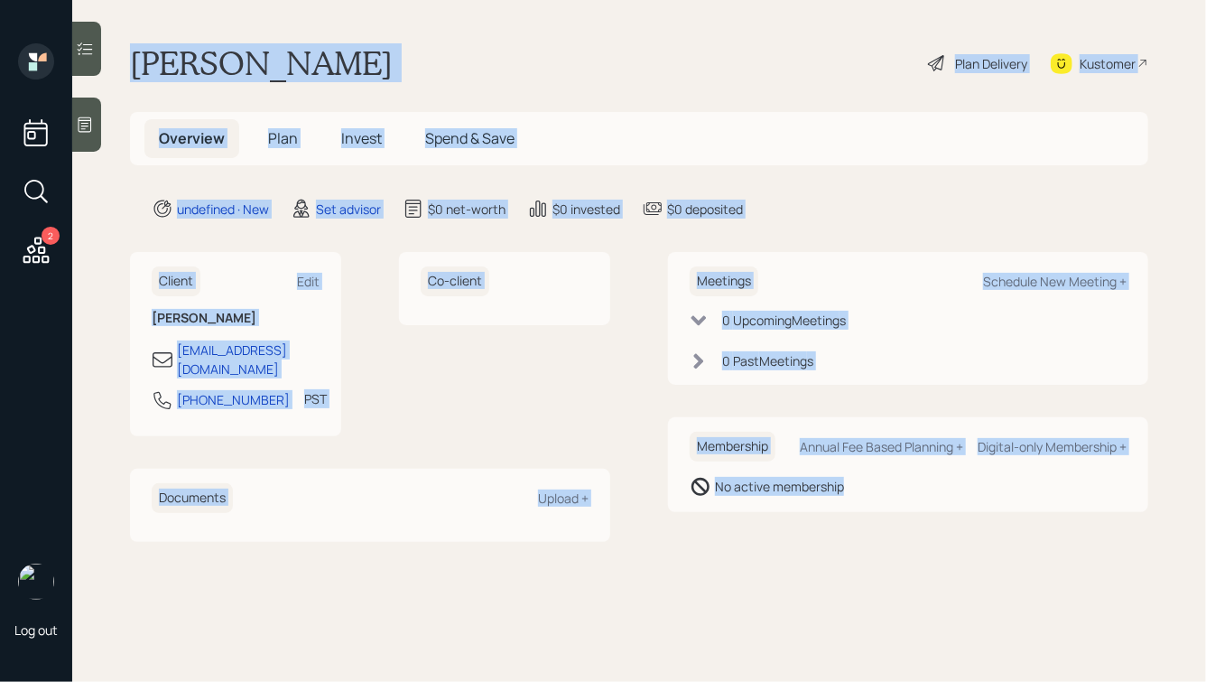
drag, startPoint x: 129, startPoint y: 58, endPoint x: 863, endPoint y: 535, distance: 875.3
click at [863, 535] on main "[PERSON_NAME] Plan Delivery Kustomer Overview Plan Invest Spend & Save undefine…" at bounding box center [639, 341] width 1134 height 682
click at [873, 525] on main "[PERSON_NAME] Plan Delivery Kustomer Overview Plan Invest Spend & Save undefine…" at bounding box center [639, 341] width 1134 height 682
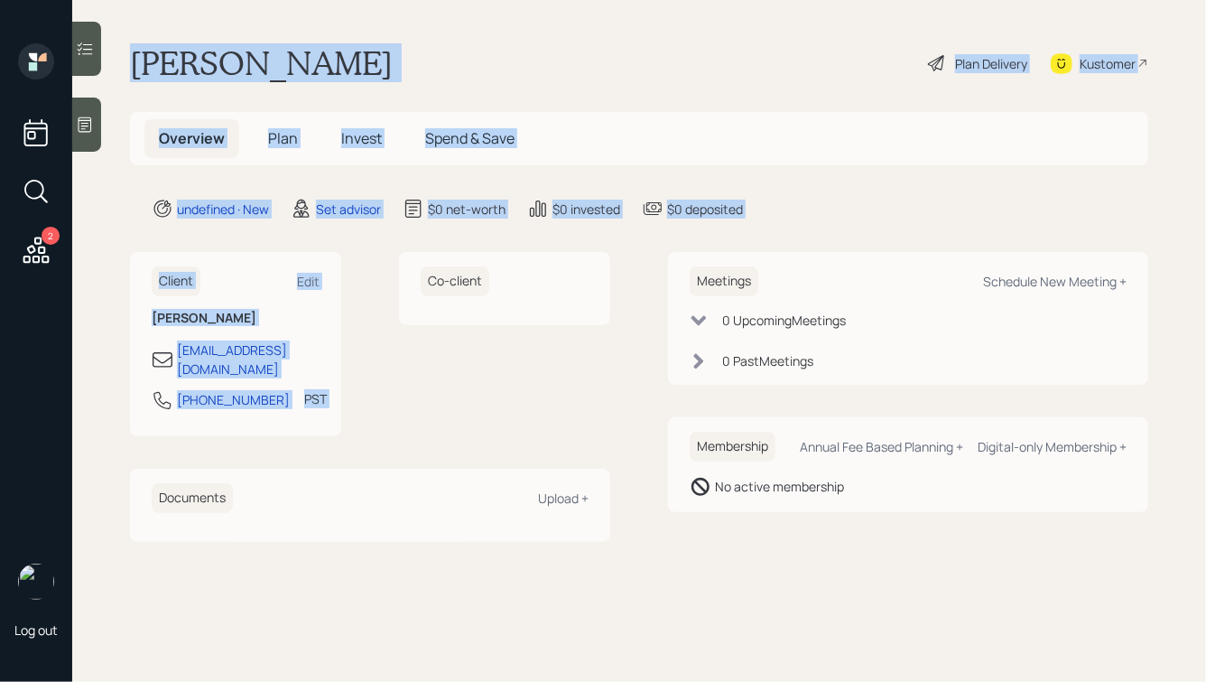
drag, startPoint x: 130, startPoint y: 60, endPoint x: 564, endPoint y: 261, distance: 478.7
click at [563, 262] on main "[PERSON_NAME] Plan Delivery Kustomer Overview Plan Invest Spend & Save undefine…" at bounding box center [639, 341] width 1134 height 682
click at [564, 261] on div "Co-client" at bounding box center [504, 288] width 211 height 73
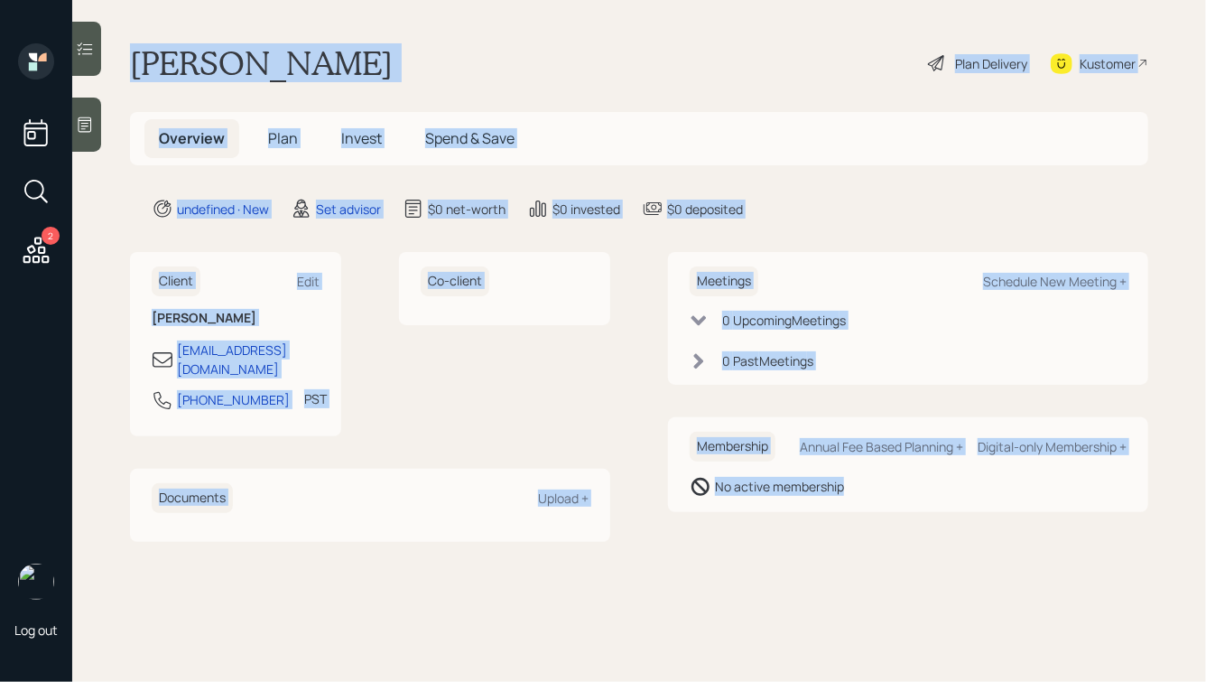
drag, startPoint x: 127, startPoint y: 51, endPoint x: 796, endPoint y: 587, distance: 857.0
click at [796, 587] on main "[PERSON_NAME] Plan Delivery Kustomer Overview Plan Invest Spend & Save undefine…" at bounding box center [639, 341] width 1134 height 682
click at [796, 584] on main "[PERSON_NAME] Plan Delivery Kustomer Overview Plan Invest Spend & Save undefine…" at bounding box center [639, 341] width 1134 height 682
drag, startPoint x: 927, startPoint y: 516, endPoint x: 452, endPoint y: 47, distance: 667.2
click at [452, 47] on main "[PERSON_NAME] Plan Delivery Kustomer Overview Plan Invest Spend & Save undefine…" at bounding box center [639, 341] width 1134 height 682
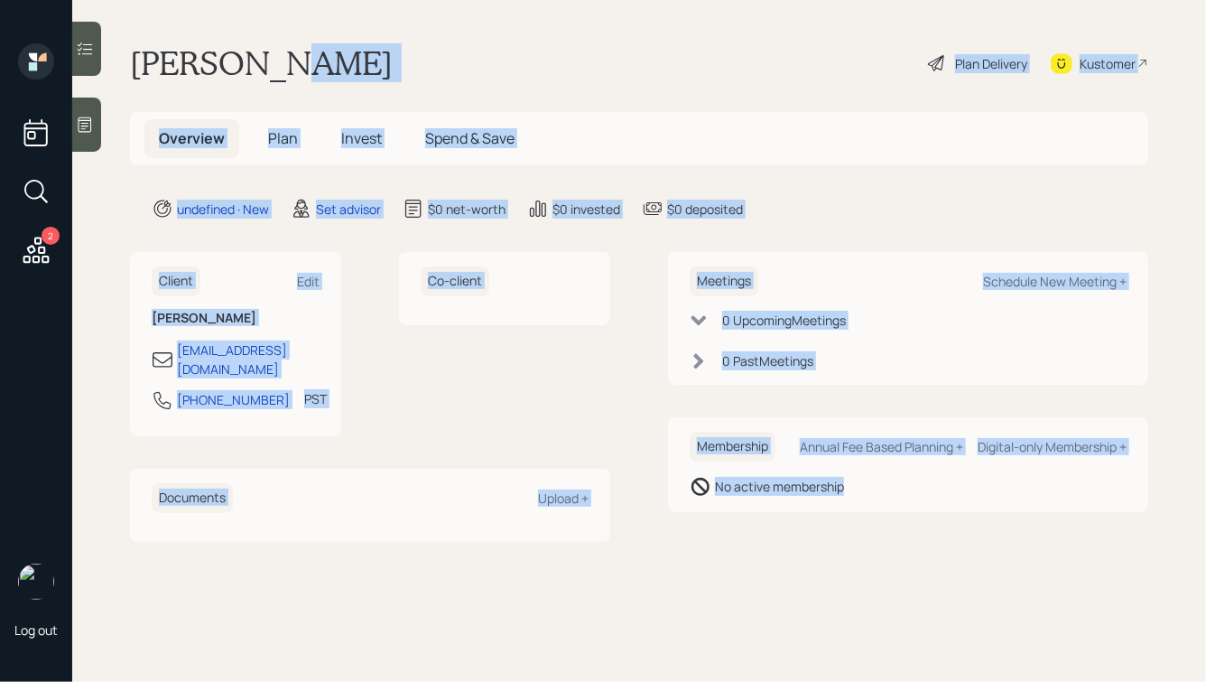
click at [452, 47] on div "[PERSON_NAME] Plan Delivery Kustomer" at bounding box center [639, 63] width 1019 height 40
